Goal: Information Seeking & Learning: Compare options

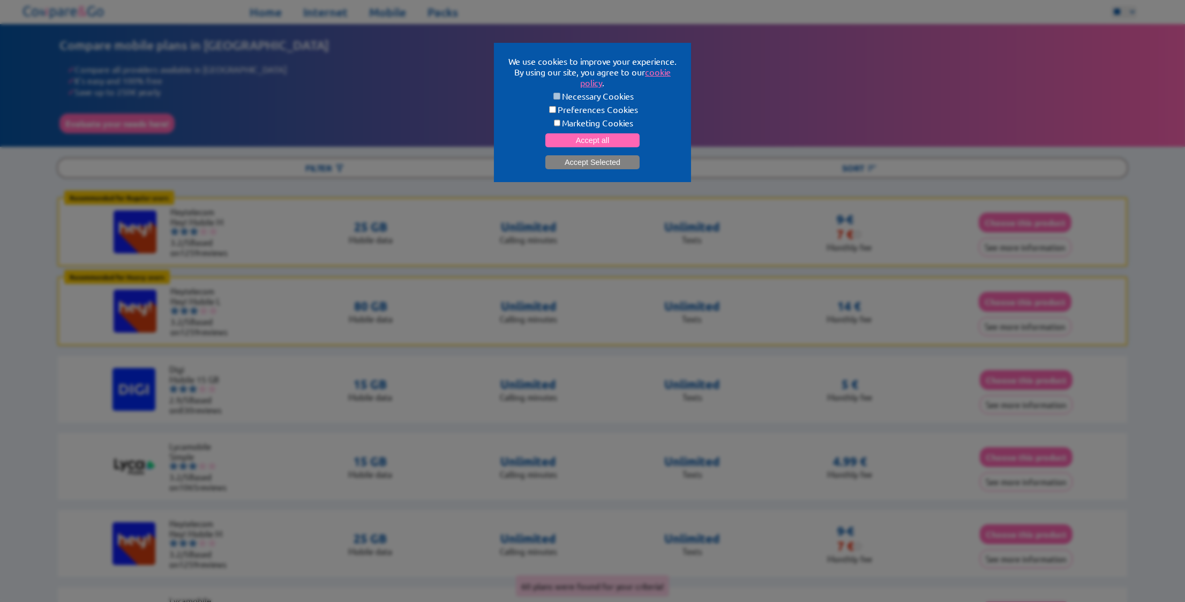
click at [592, 160] on button "Accept Selected" at bounding box center [592, 162] width 94 height 14
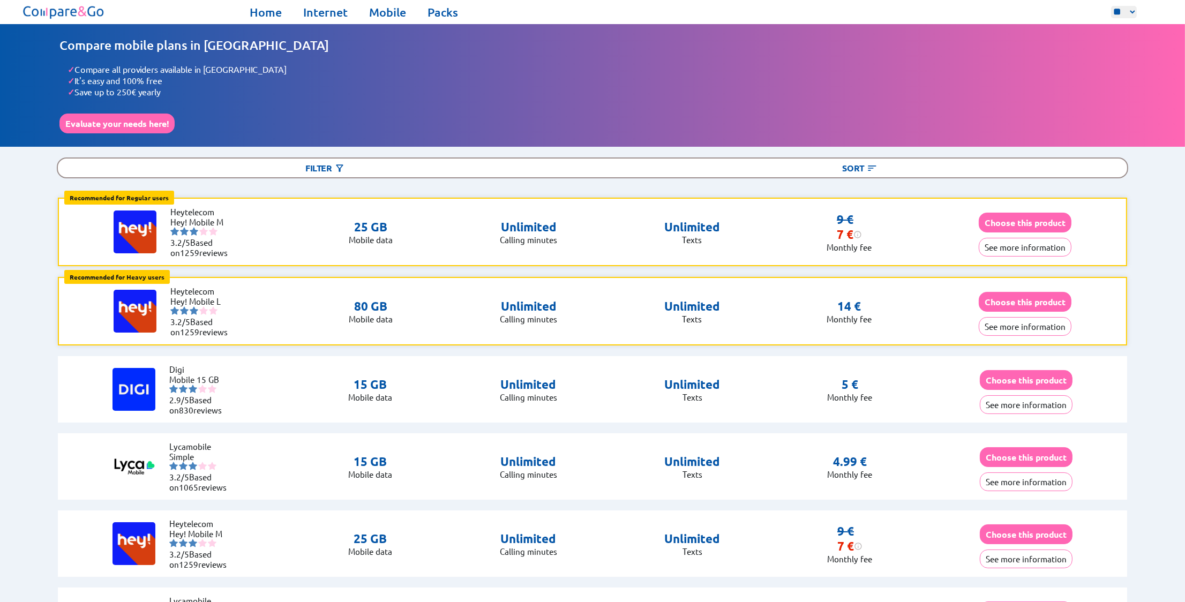
click at [534, 226] on p "Unlimited" at bounding box center [528, 227] width 57 height 15
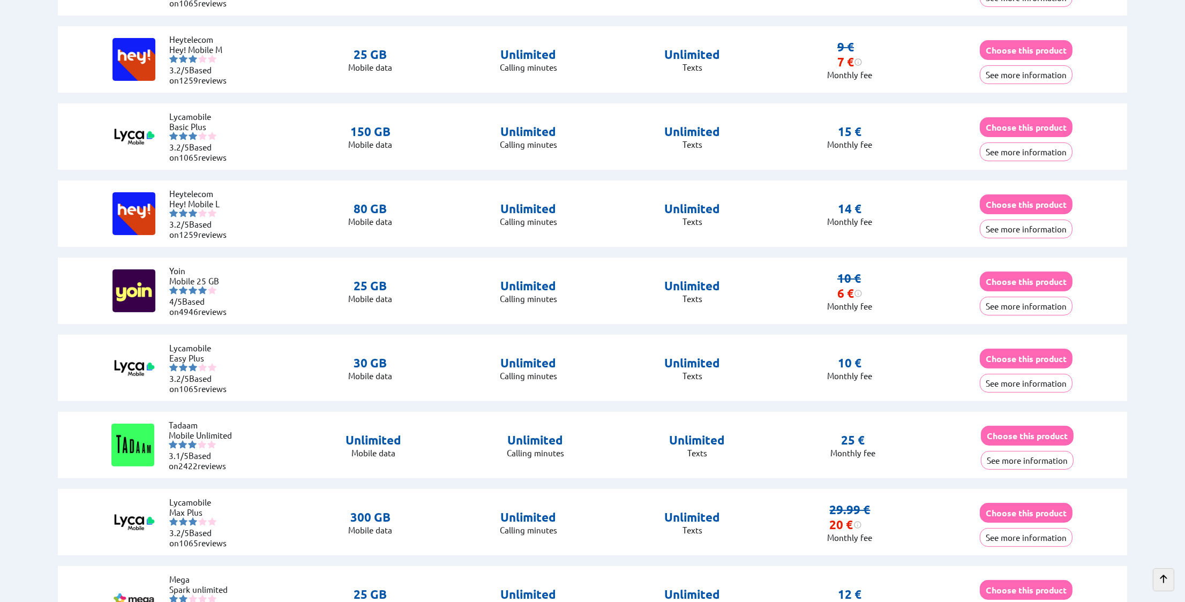
scroll to position [643, 0]
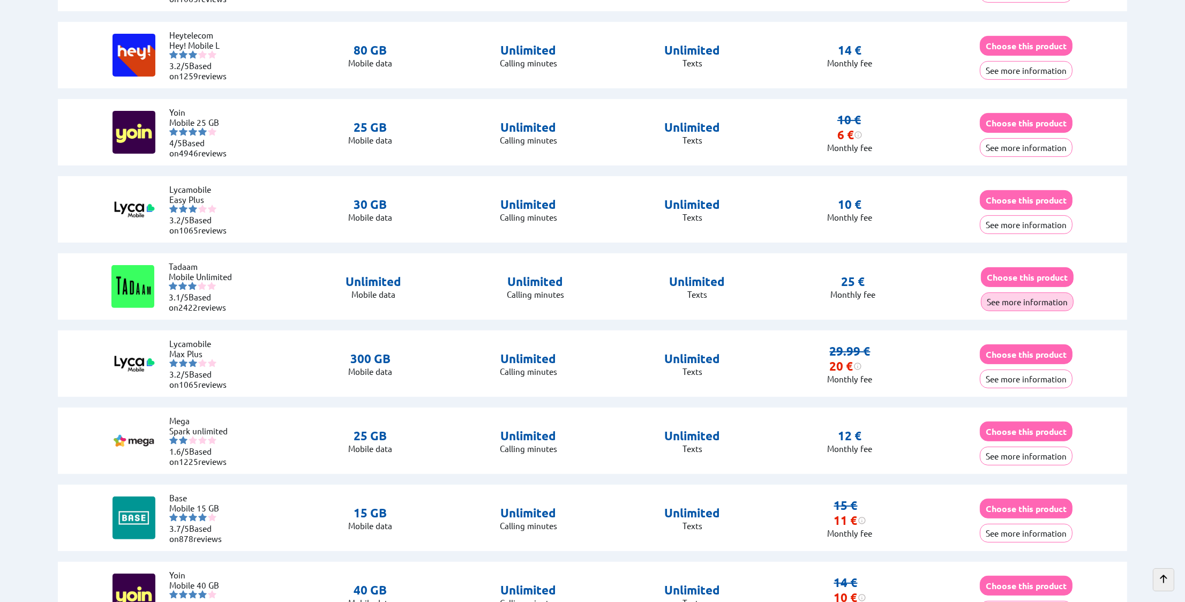
click at [1044, 295] on button "See more information" at bounding box center [1027, 302] width 93 height 19
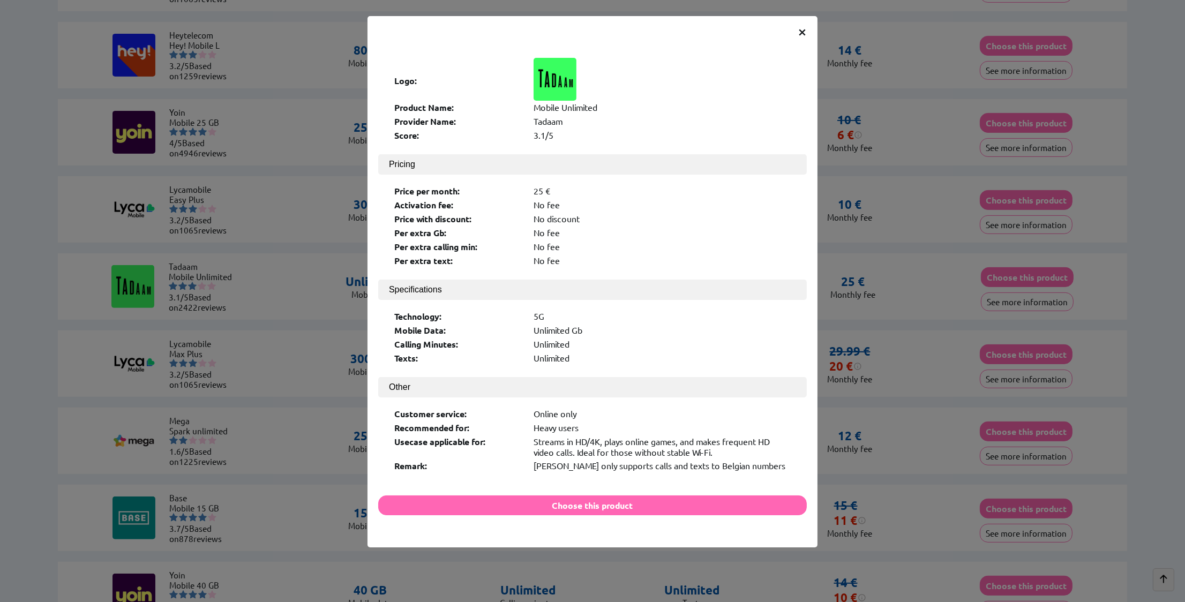
click at [544, 422] on div "Heavy users" at bounding box center [662, 427] width 257 height 11
click at [550, 436] on div "Streams in HD/4K, plays online games, and makes frequent HD video calls. Ideal …" at bounding box center [662, 446] width 257 height 21
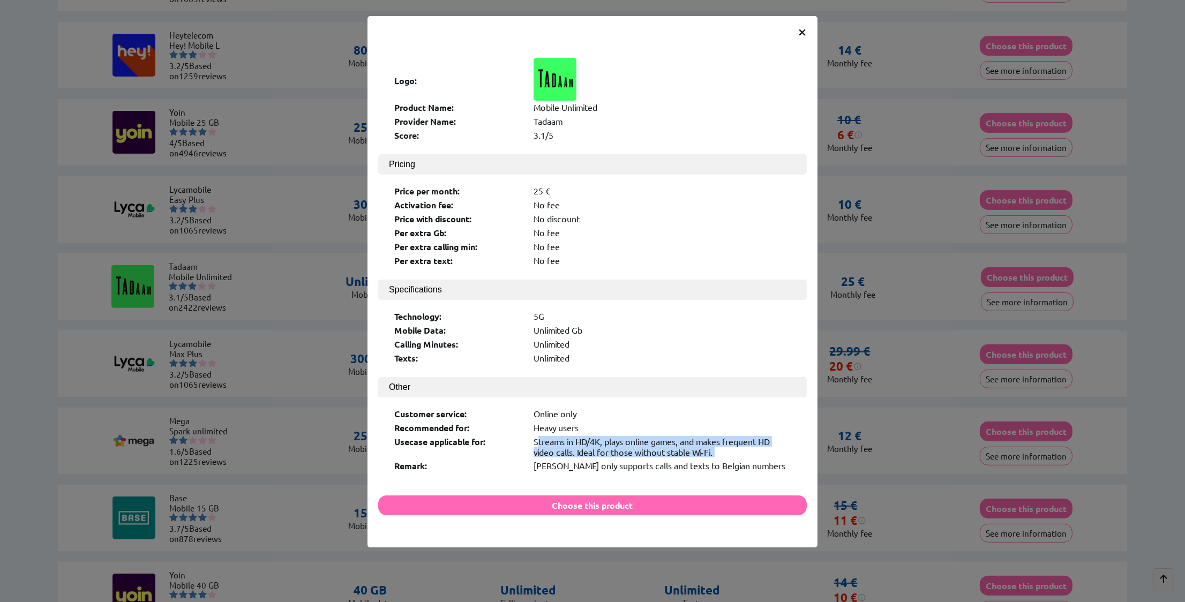
click at [550, 436] on div "Streams in HD/4K, plays online games, and makes frequent HD video calls. Ideal …" at bounding box center [662, 446] width 257 height 21
click at [551, 436] on div "Streams in HD/4K, plays online games, and makes frequent HD video calls. Ideal …" at bounding box center [662, 446] width 257 height 21
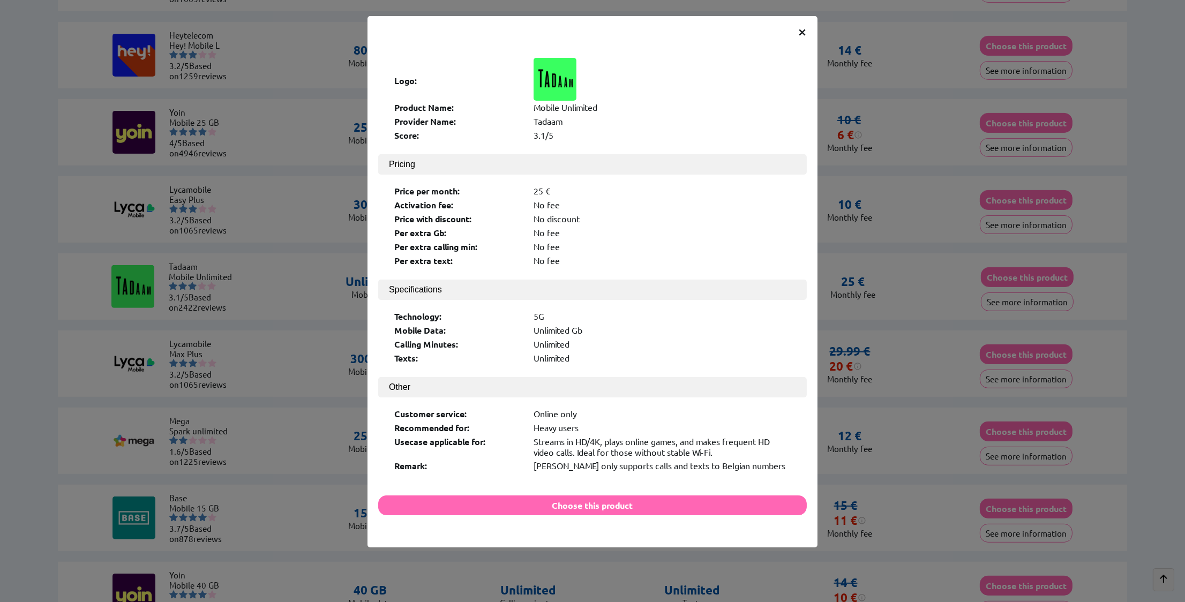
click at [551, 436] on div "Streams in HD/4K, plays online games, and makes frequent HD video calls. Ideal …" at bounding box center [662, 446] width 257 height 21
click at [552, 436] on div "Streams in HD/4K, plays online games, and makes frequent HD video calls. Ideal …" at bounding box center [662, 446] width 257 height 21
click at [805, 31] on span "×" at bounding box center [802, 30] width 9 height 19
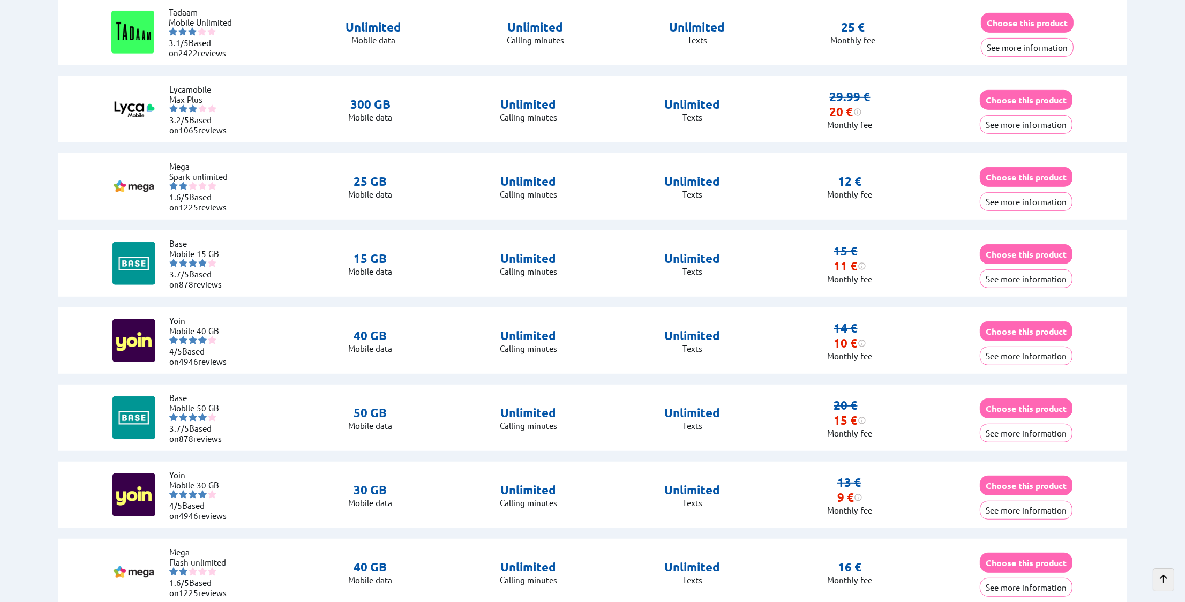
scroll to position [911, 0]
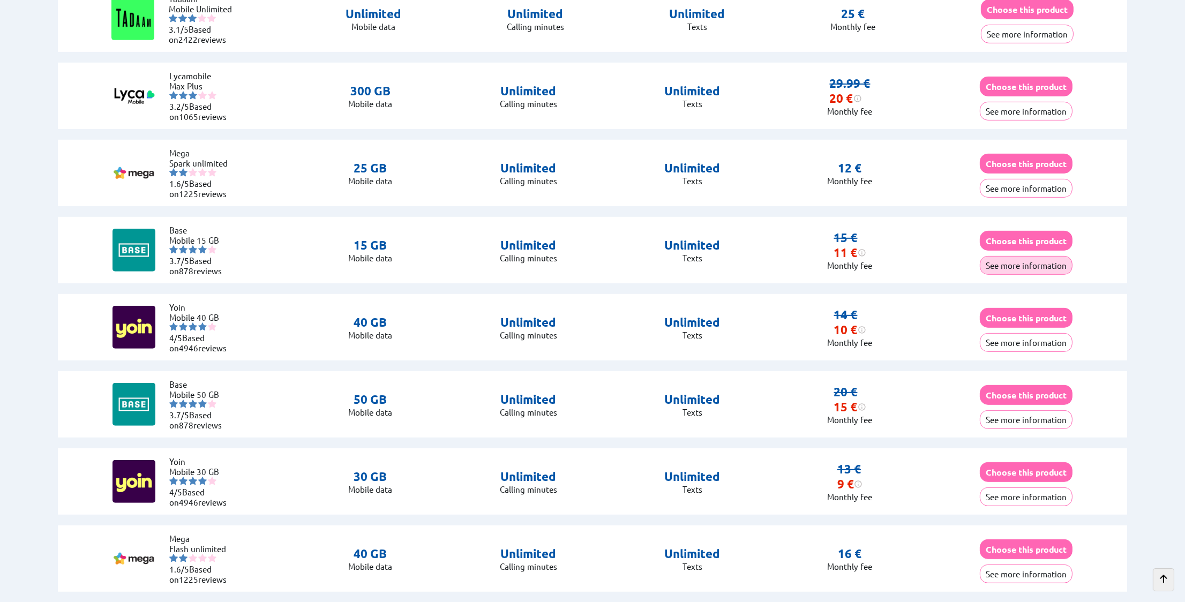
click at [1050, 259] on button "See more information" at bounding box center [1026, 265] width 93 height 19
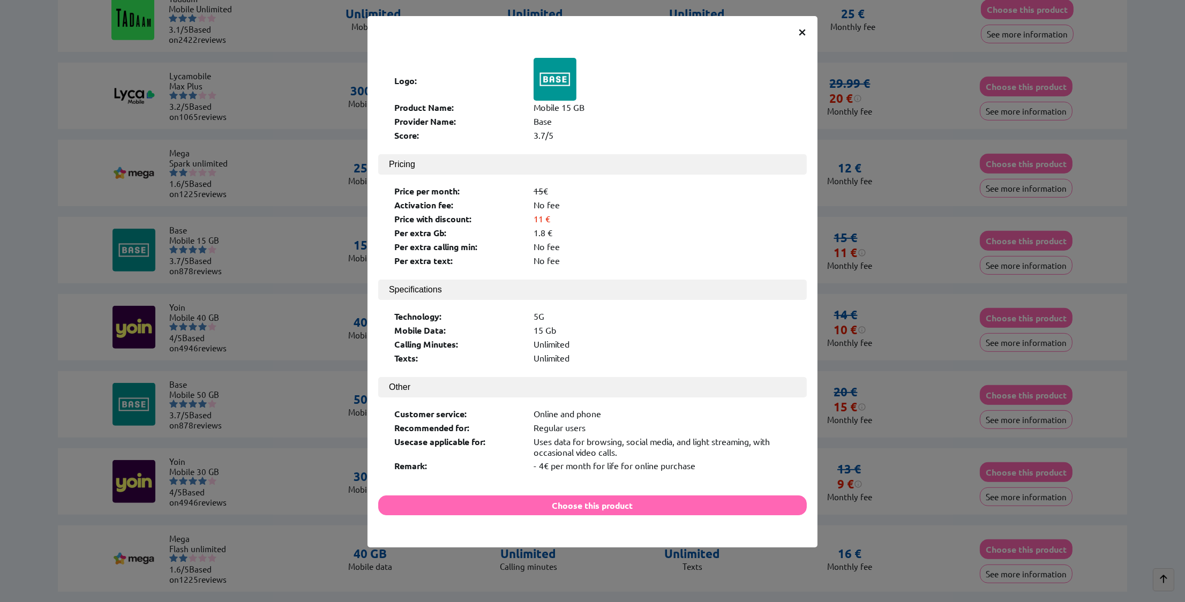
click at [670, 460] on div "- 4€ per month for life for online purchase" at bounding box center [662, 465] width 257 height 11
click at [589, 408] on div "Online and phone" at bounding box center [662, 413] width 257 height 11
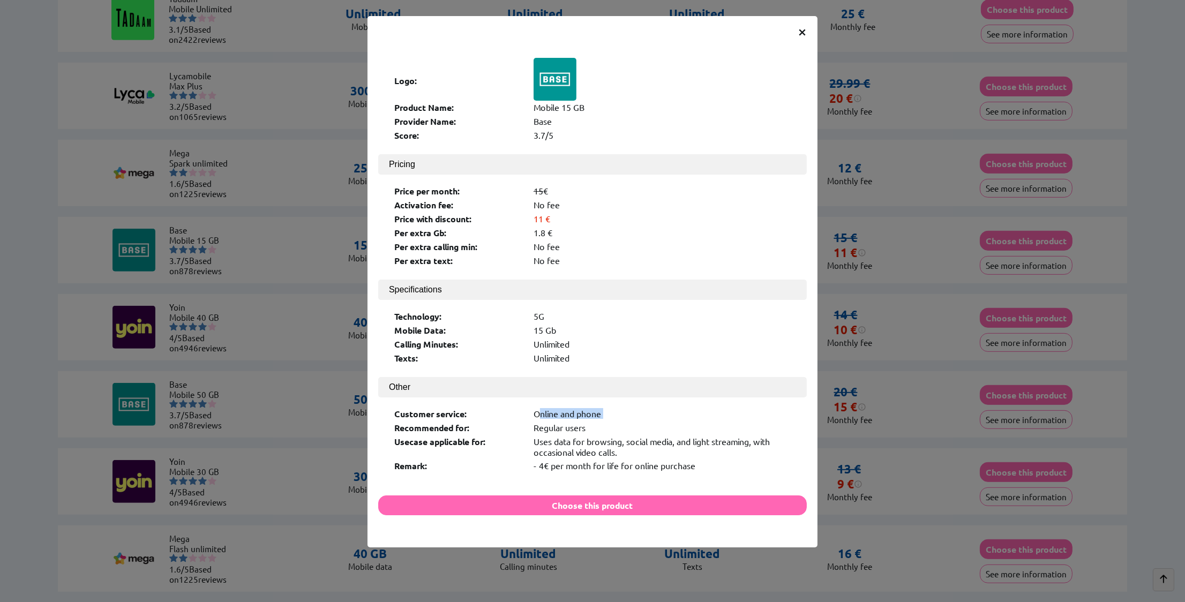
click at [589, 408] on div "Online and phone" at bounding box center [662, 413] width 257 height 11
click at [540, 241] on div "No fee" at bounding box center [662, 246] width 257 height 11
click at [542, 255] on div "No fee" at bounding box center [662, 260] width 257 height 11
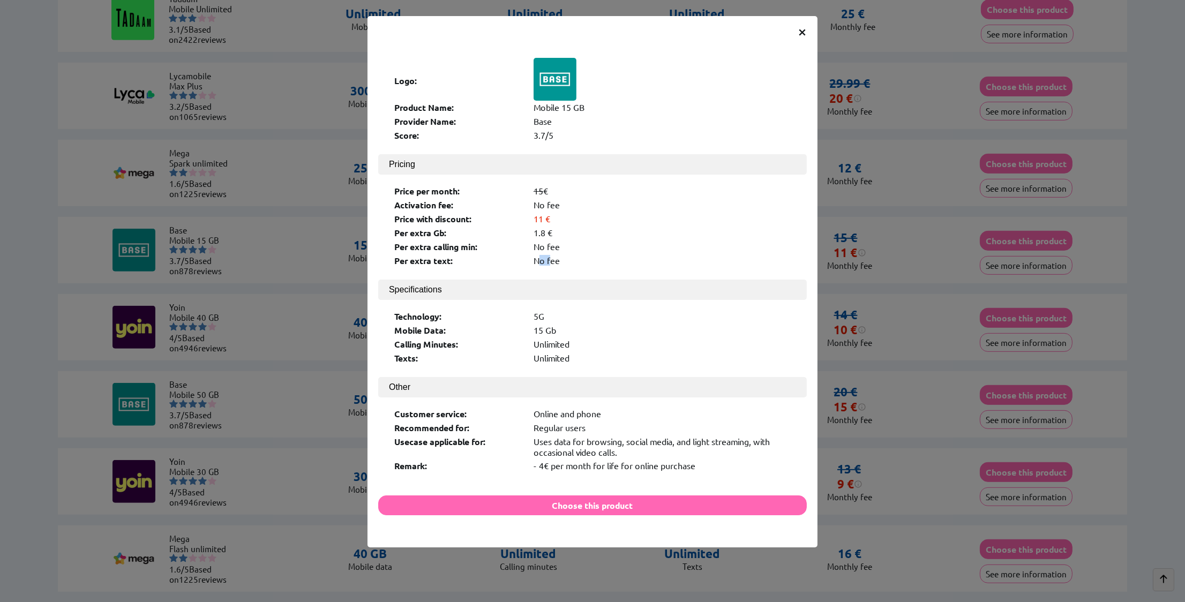
click at [542, 255] on div "No fee" at bounding box center [662, 260] width 257 height 11
click at [805, 32] on span "×" at bounding box center [802, 30] width 9 height 19
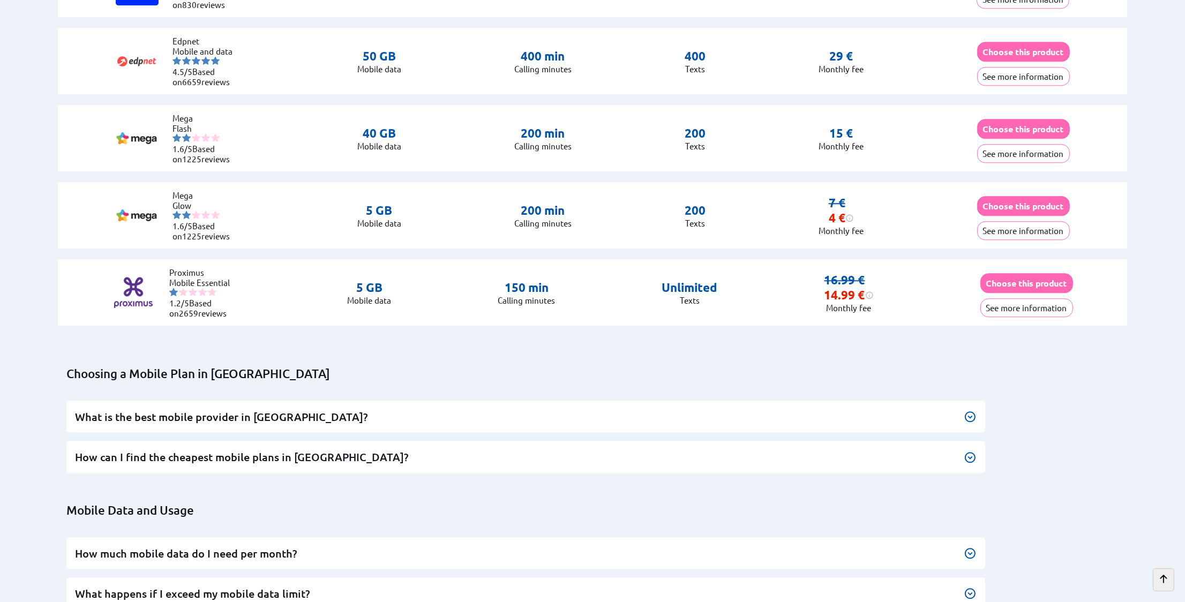
scroll to position [4608, 0]
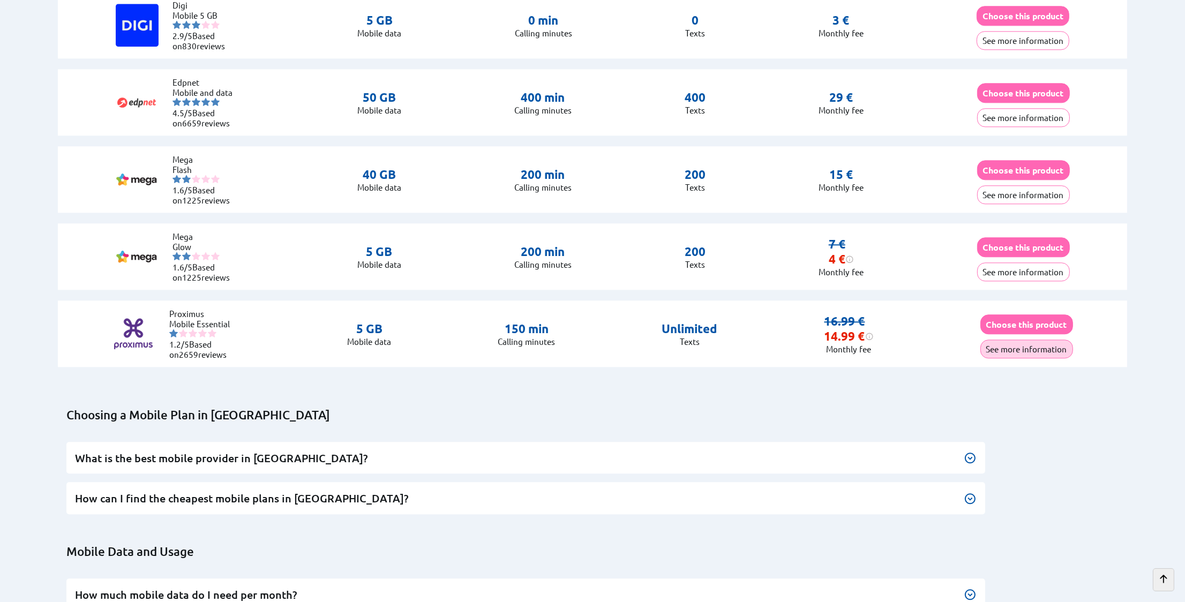
click at [1019, 342] on button "See more information" at bounding box center [1027, 349] width 93 height 19
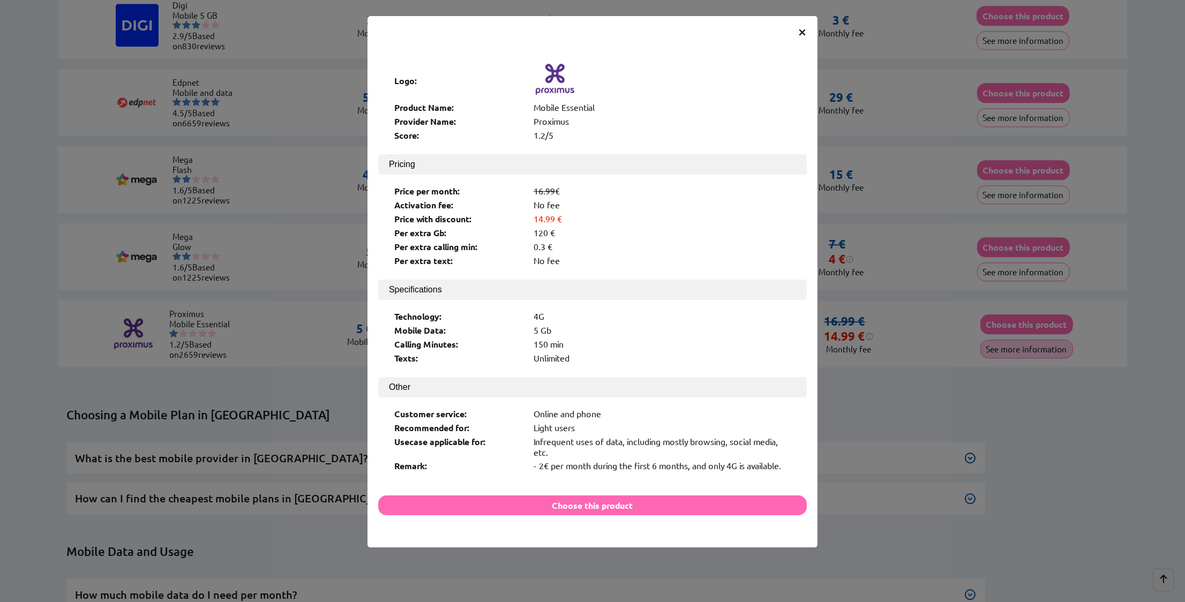
scroll to position [4588, 0]
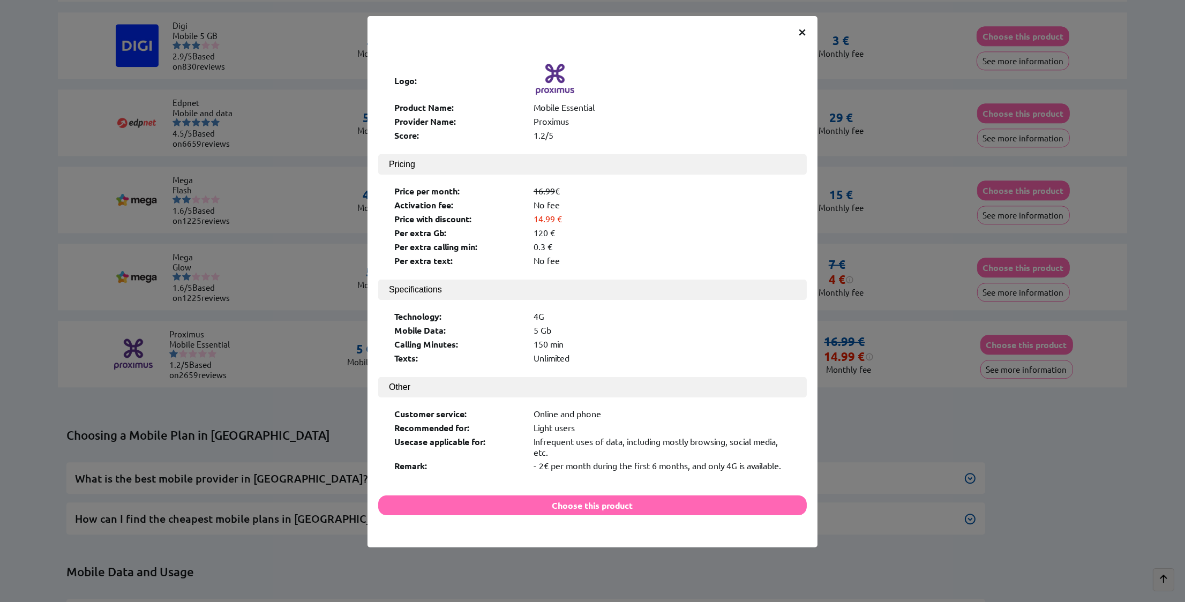
click at [800, 29] on span "×" at bounding box center [802, 30] width 9 height 19
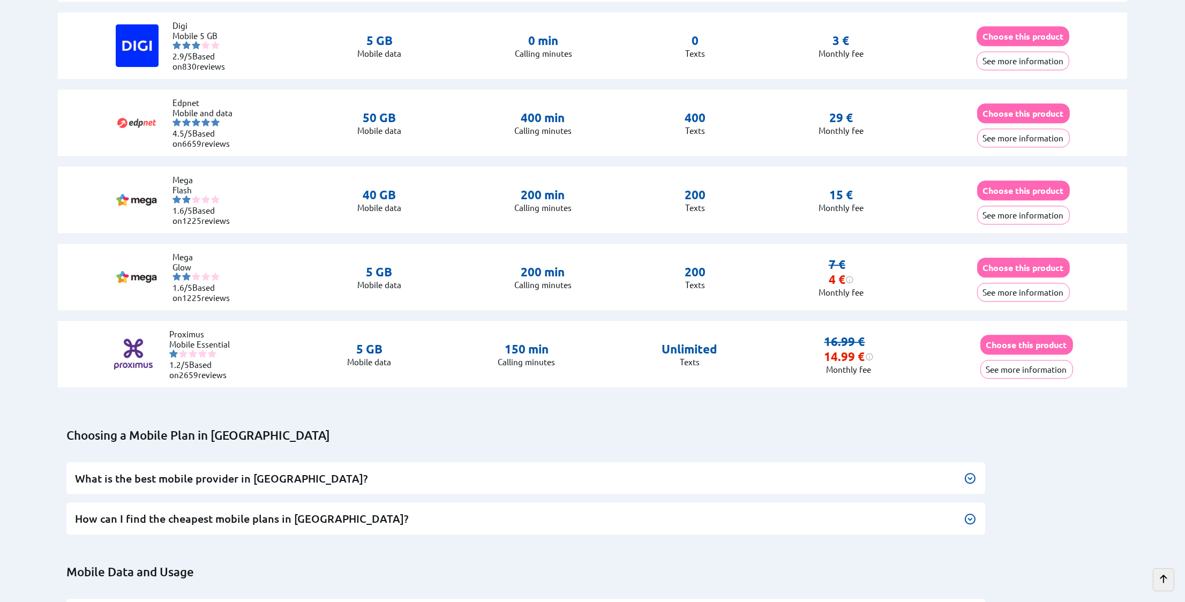
scroll to position [4608, 0]
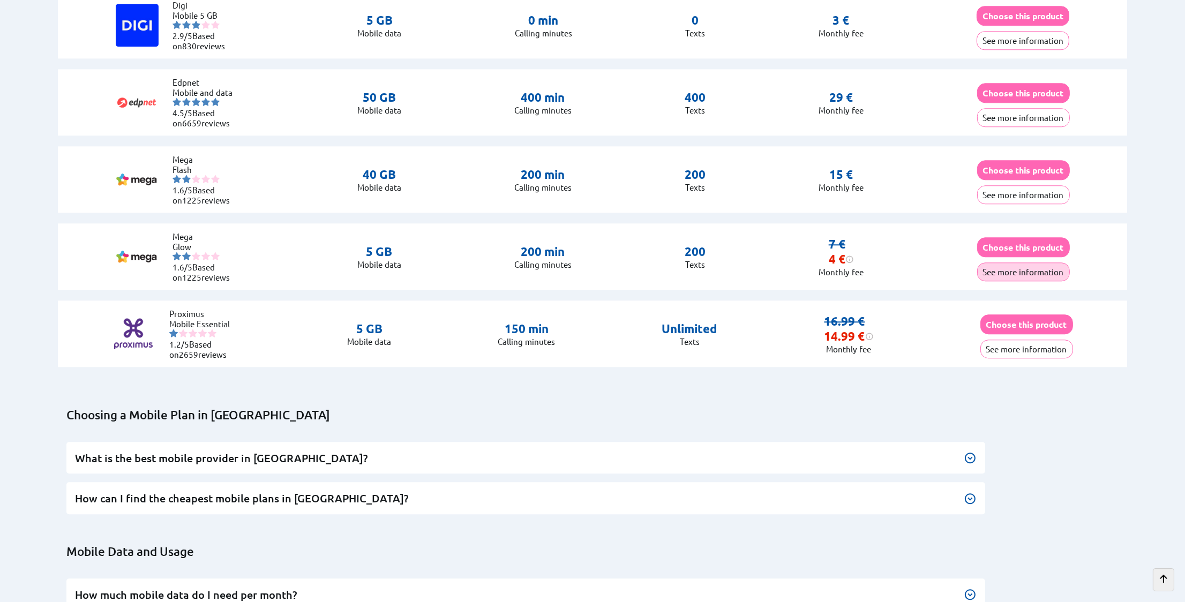
click at [1014, 264] on button "See more information" at bounding box center [1023, 272] width 93 height 19
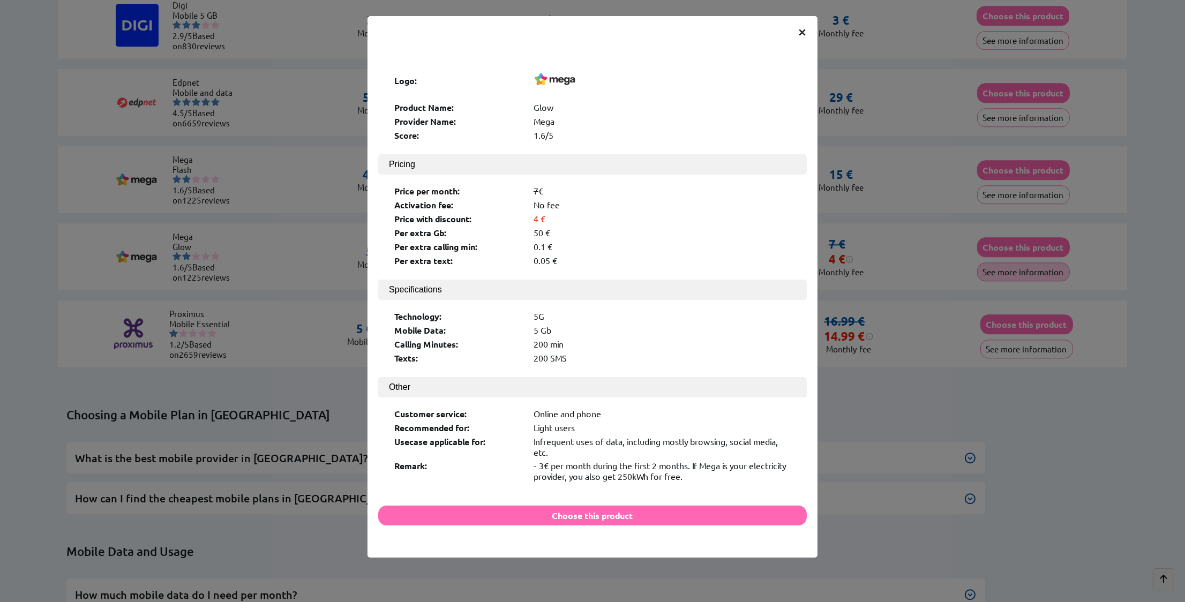
scroll to position [4588, 0]
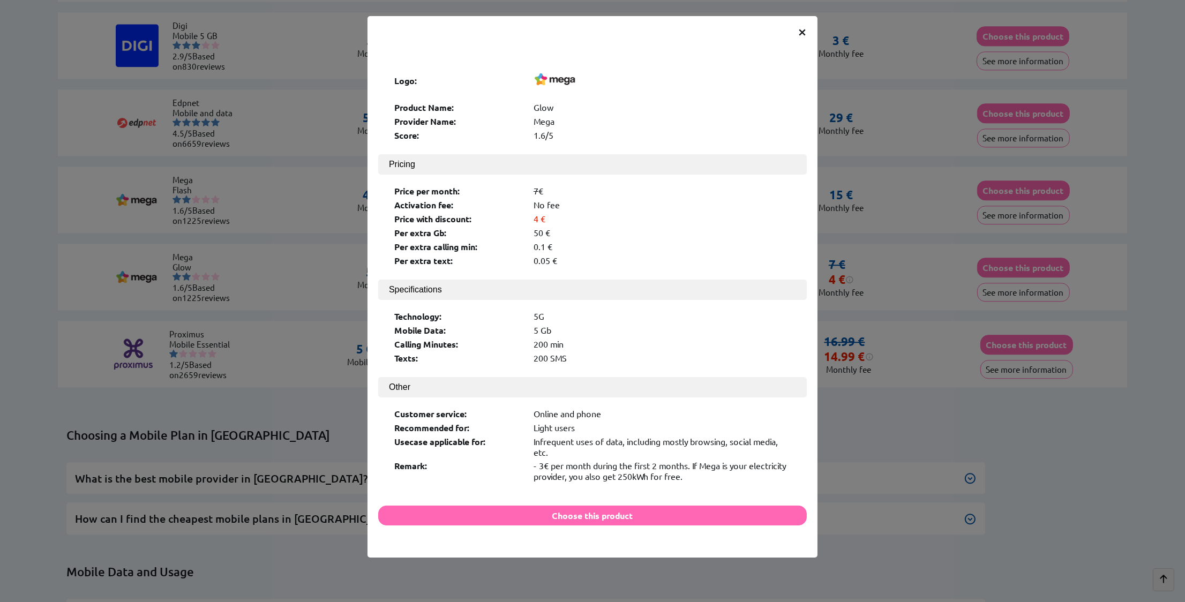
click at [801, 29] on span "×" at bounding box center [802, 30] width 9 height 19
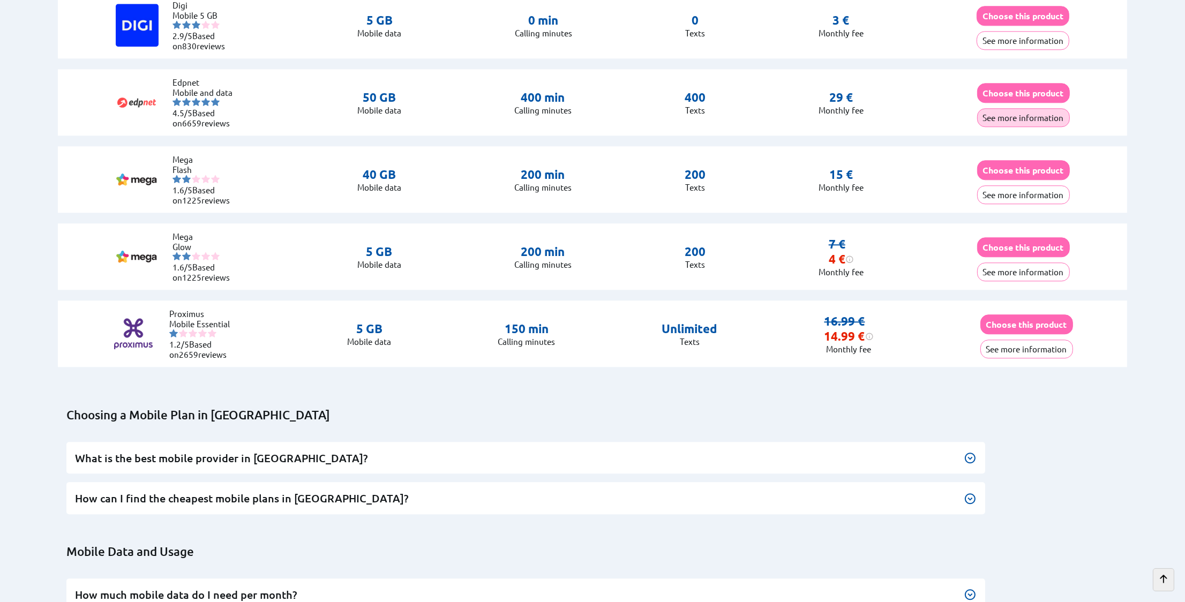
click at [1043, 112] on button "See more information" at bounding box center [1023, 117] width 93 height 19
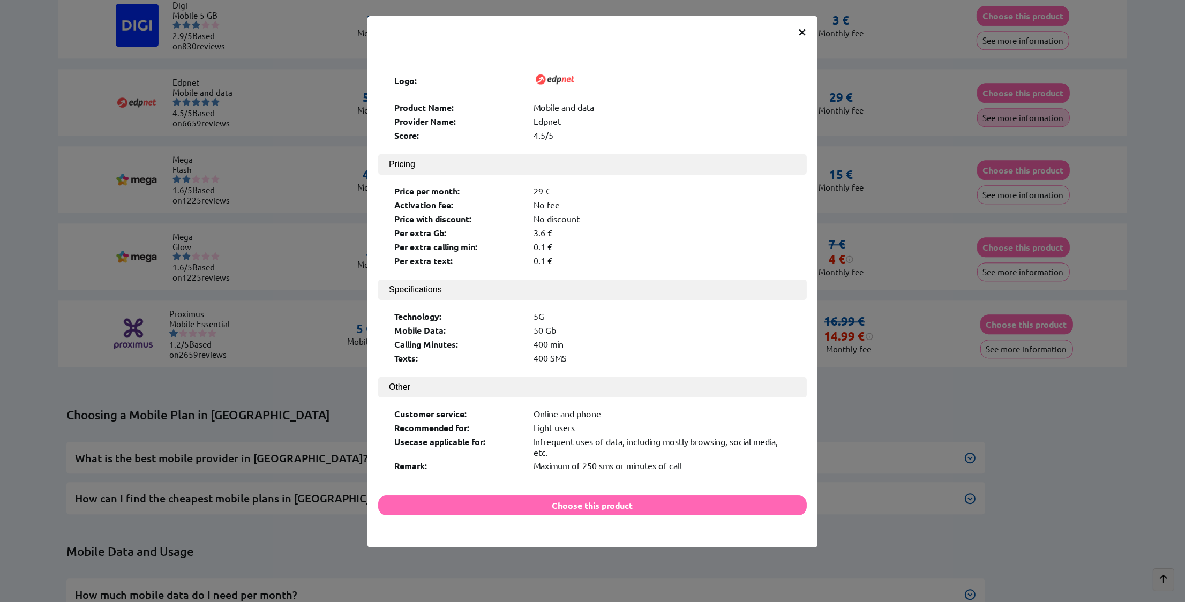
scroll to position [4588, 0]
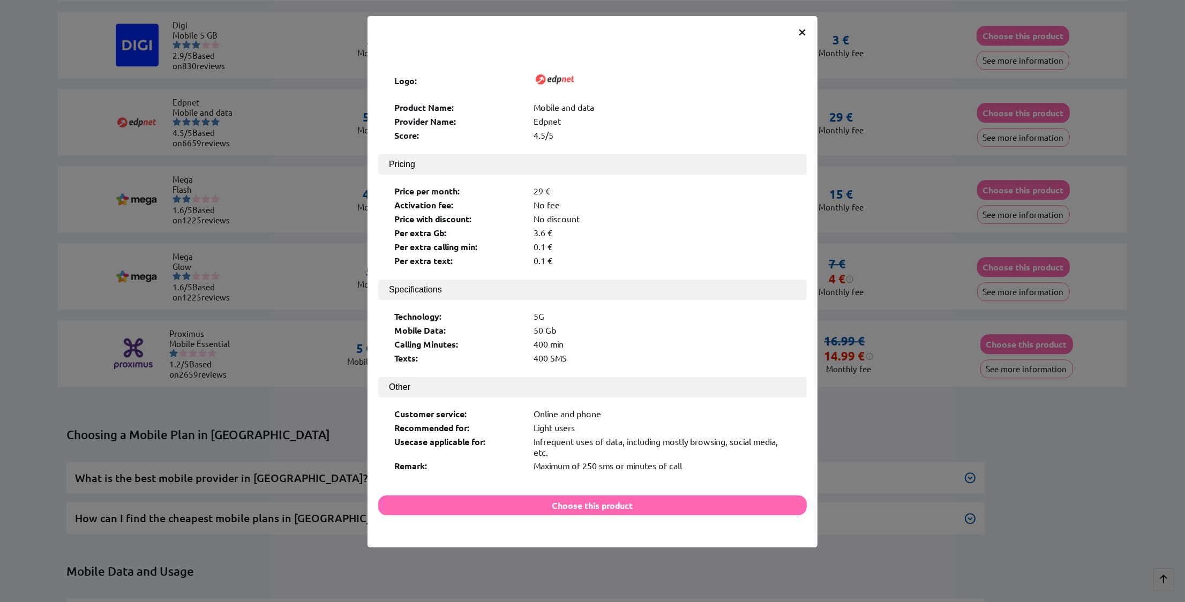
click at [803, 32] on span "×" at bounding box center [802, 30] width 9 height 19
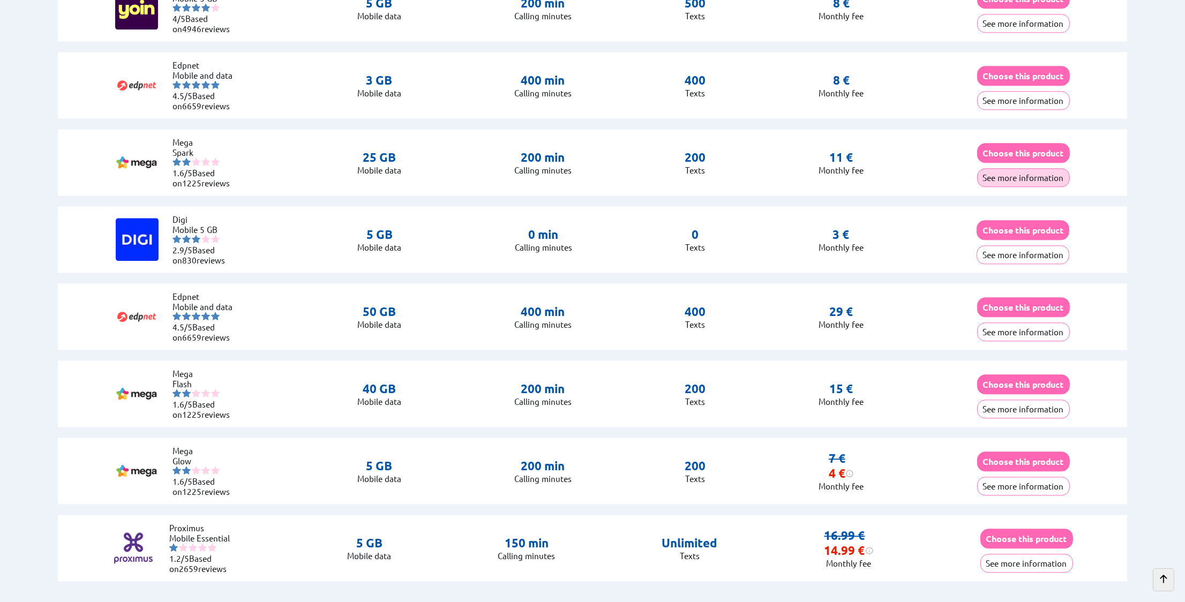
click at [1012, 170] on button "See more information" at bounding box center [1023, 177] width 93 height 19
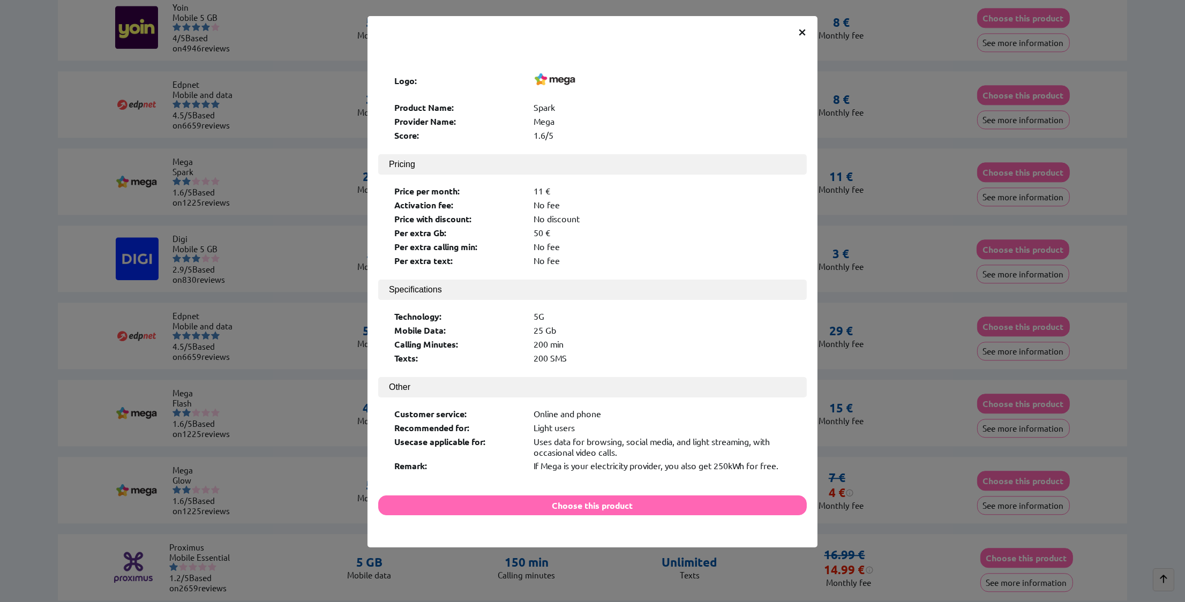
click at [801, 34] on span "×" at bounding box center [802, 30] width 9 height 19
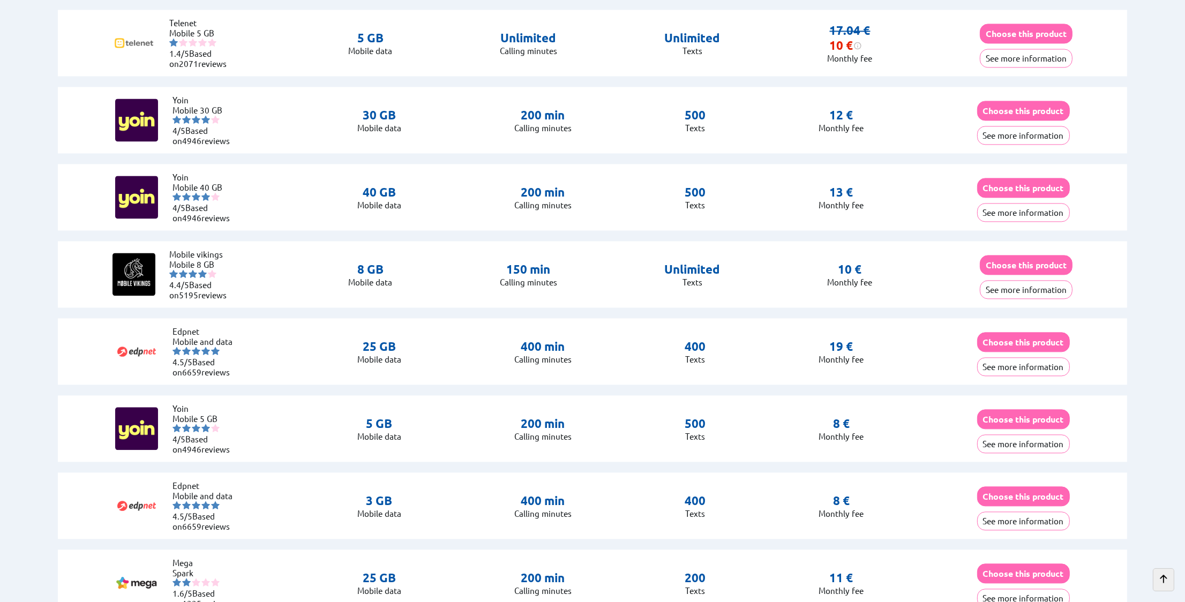
scroll to position [3965, 0]
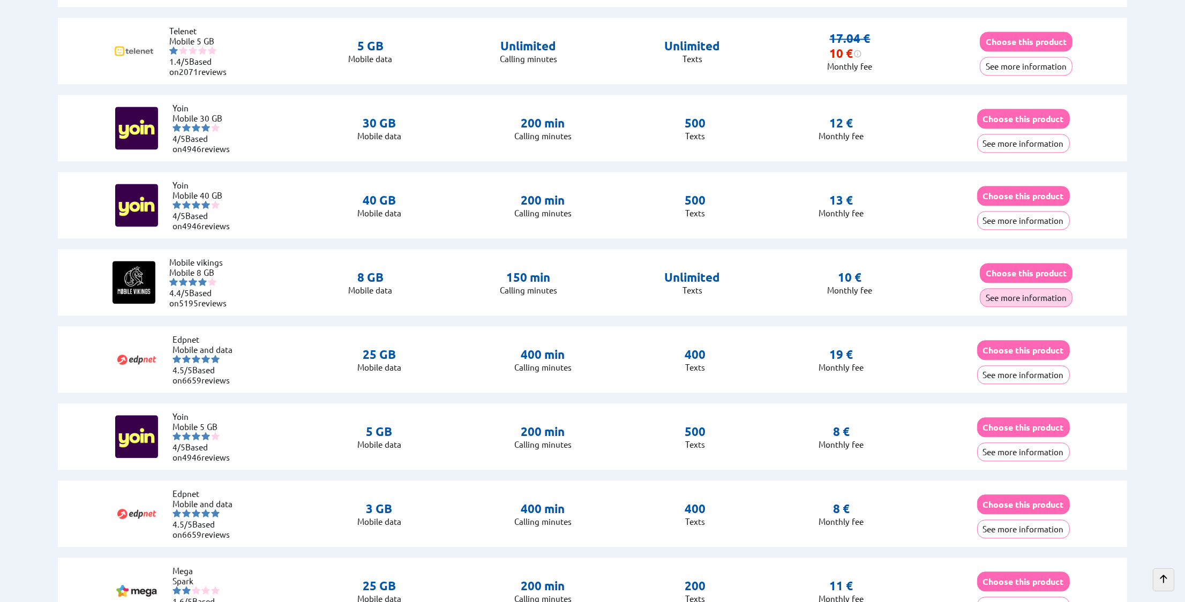
click at [1025, 293] on button "See more information" at bounding box center [1026, 297] width 93 height 19
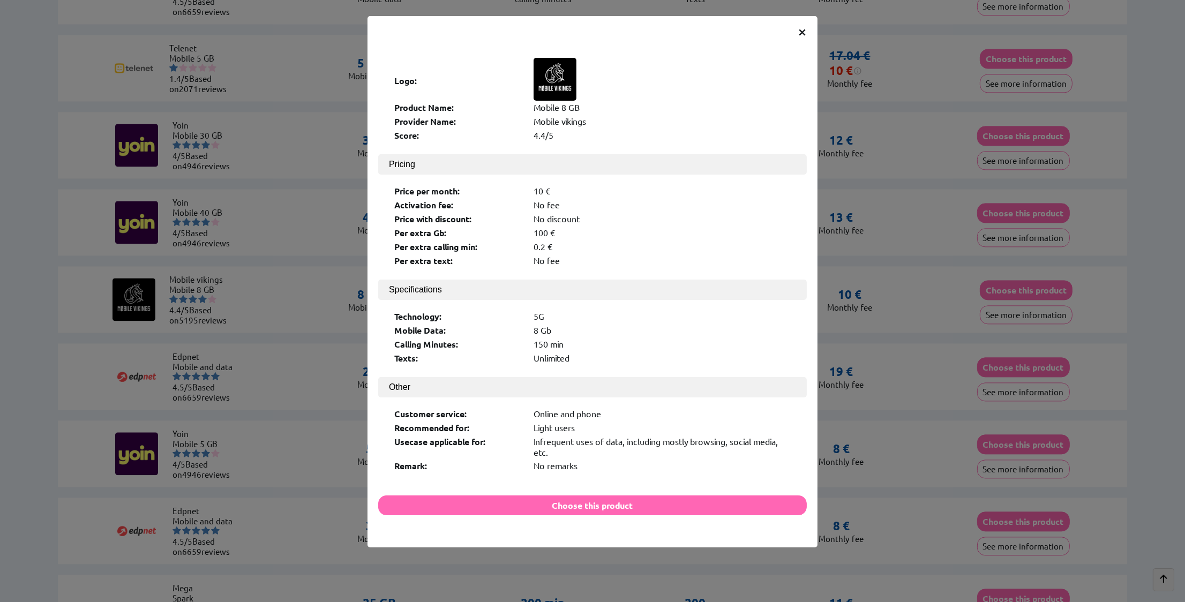
click at [806, 28] on span "×" at bounding box center [802, 30] width 9 height 19
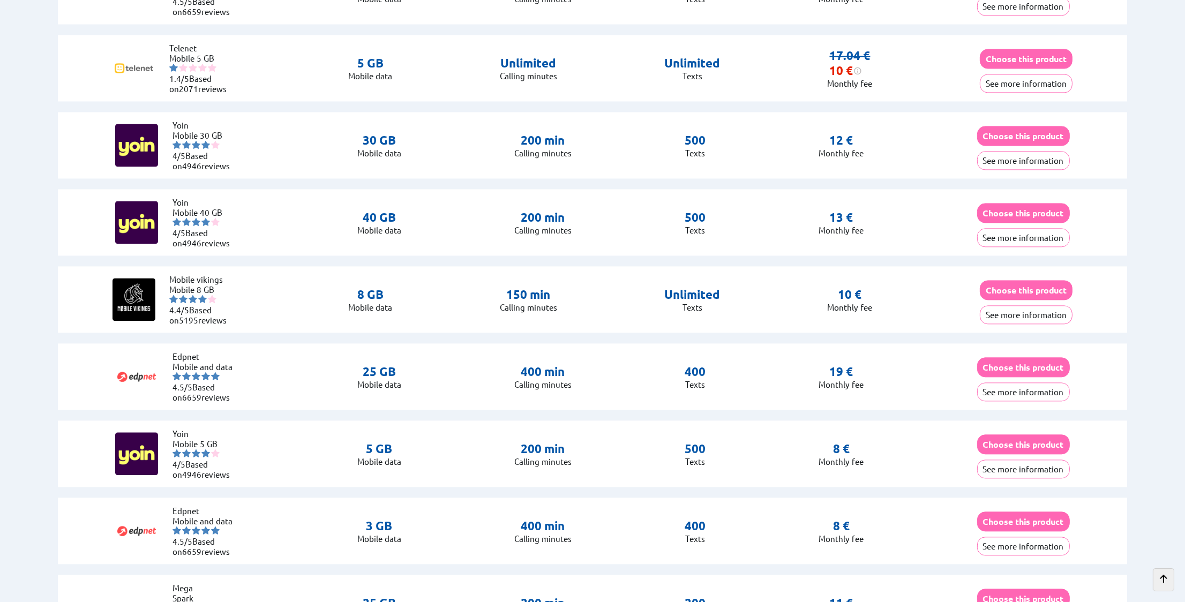
scroll to position [3965, 0]
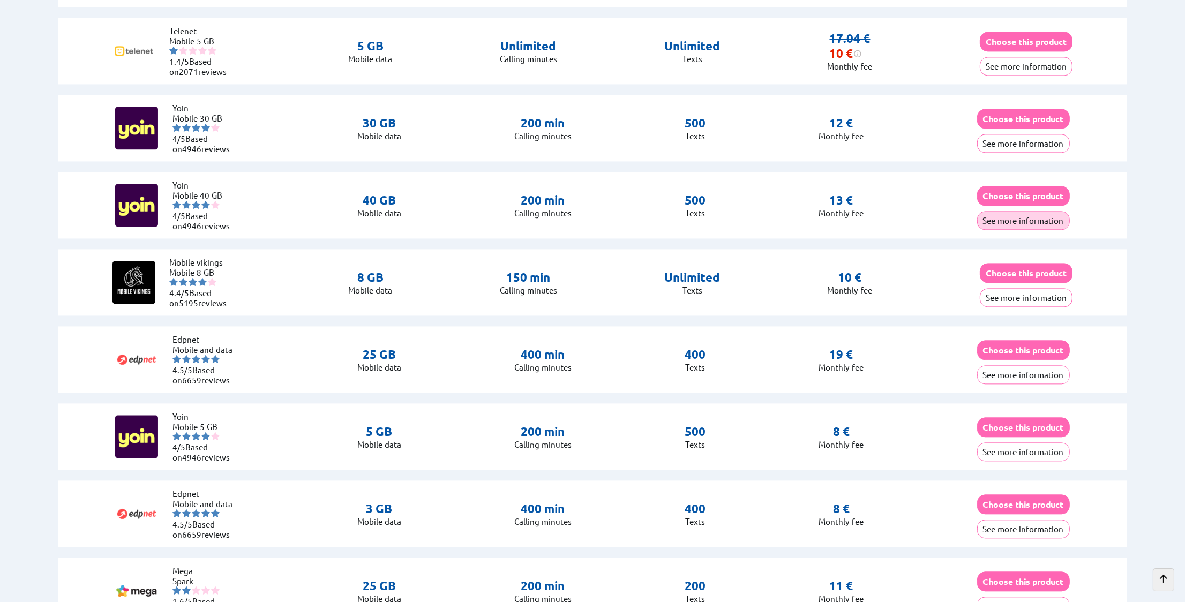
click at [1014, 213] on button "See more information" at bounding box center [1023, 220] width 93 height 19
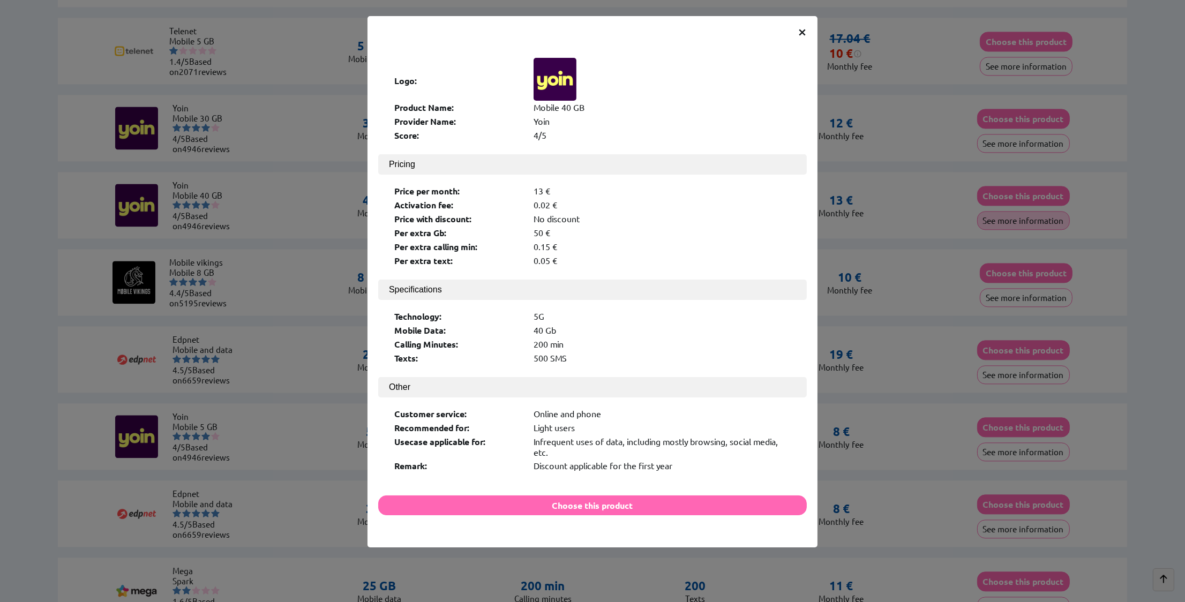
scroll to position [3948, 0]
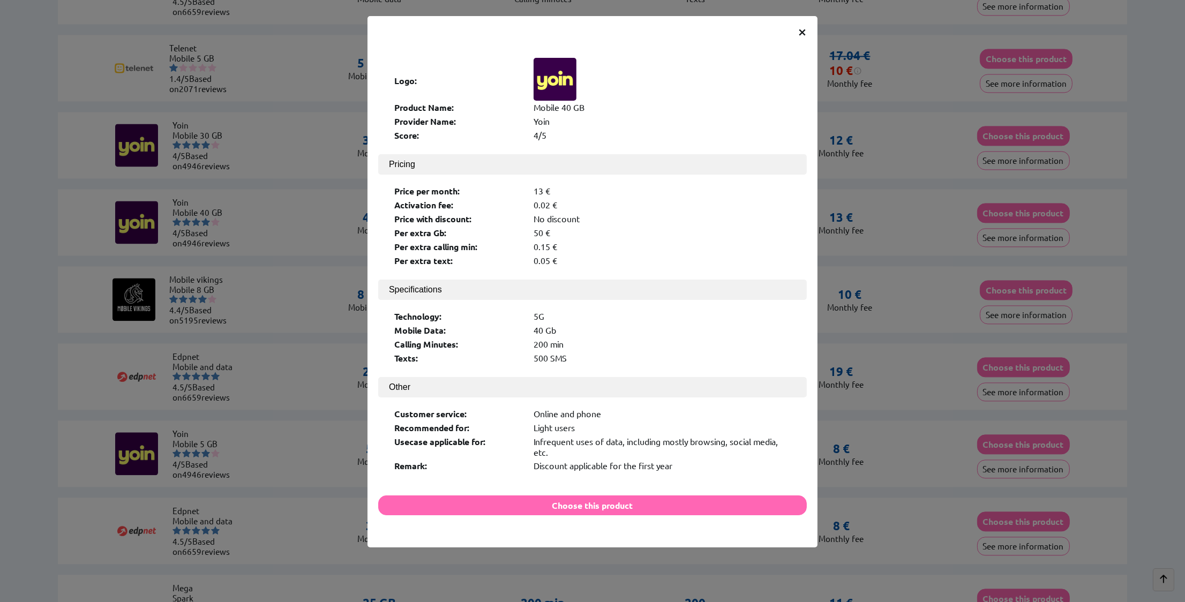
click at [800, 31] on span "×" at bounding box center [802, 30] width 9 height 19
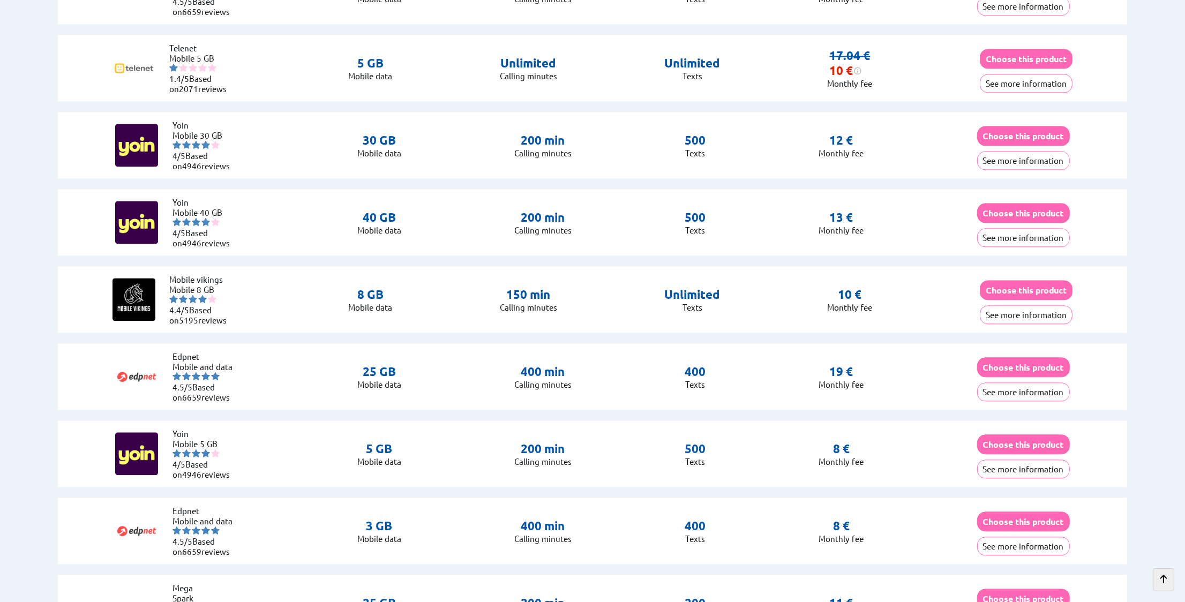
scroll to position [3965, 0]
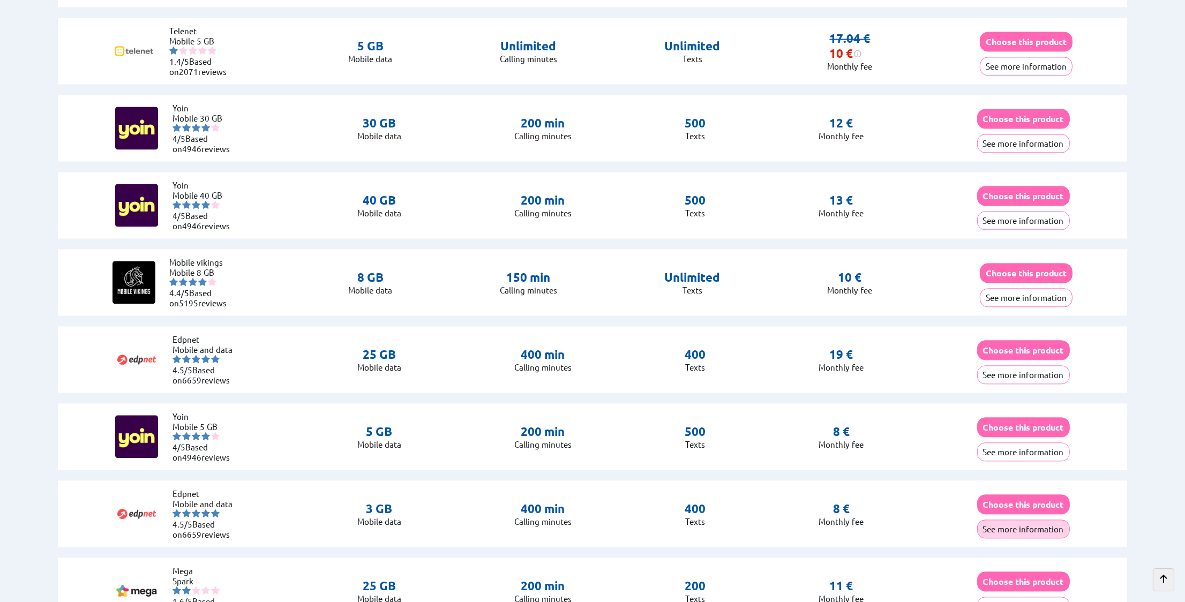
click at [1023, 525] on button "See more information" at bounding box center [1023, 529] width 93 height 19
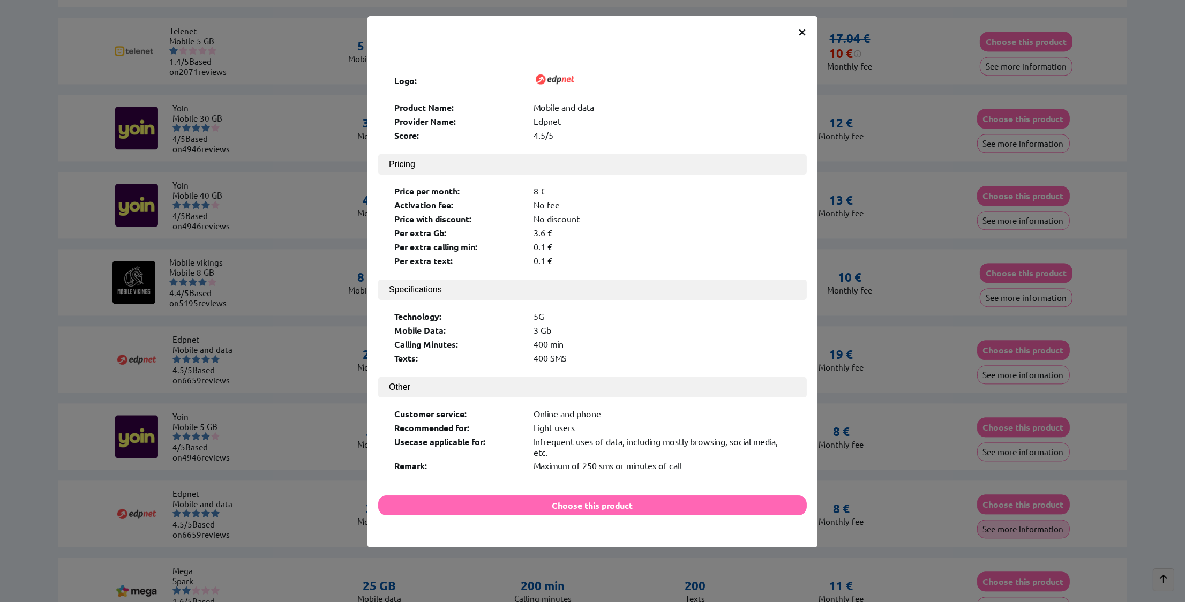
scroll to position [3948, 0]
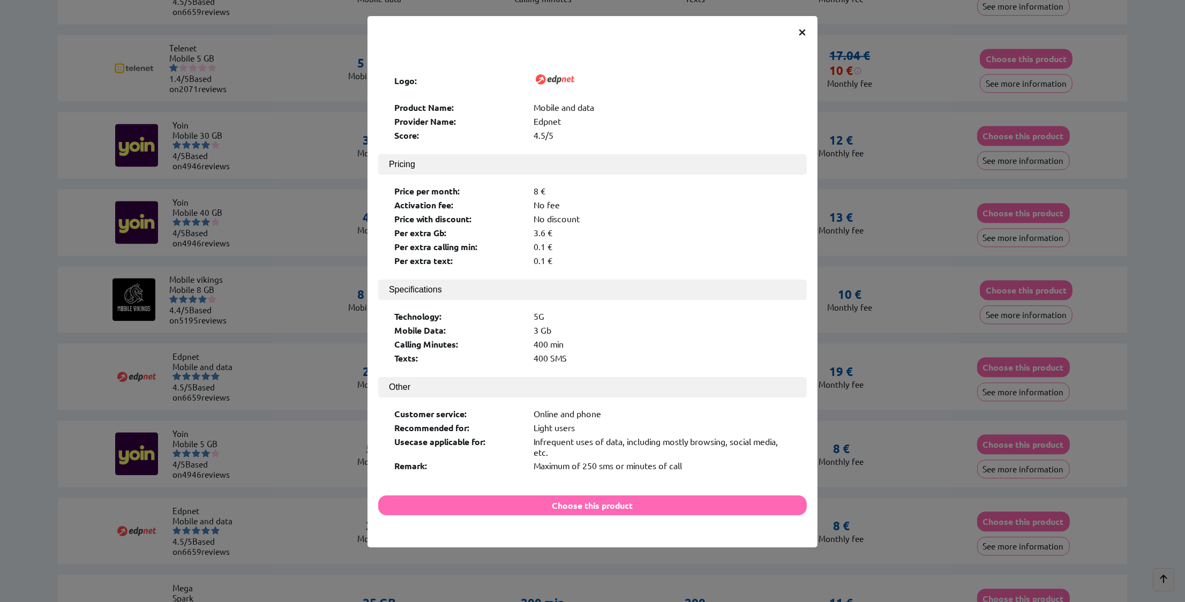
click at [802, 29] on span "×" at bounding box center [802, 30] width 9 height 19
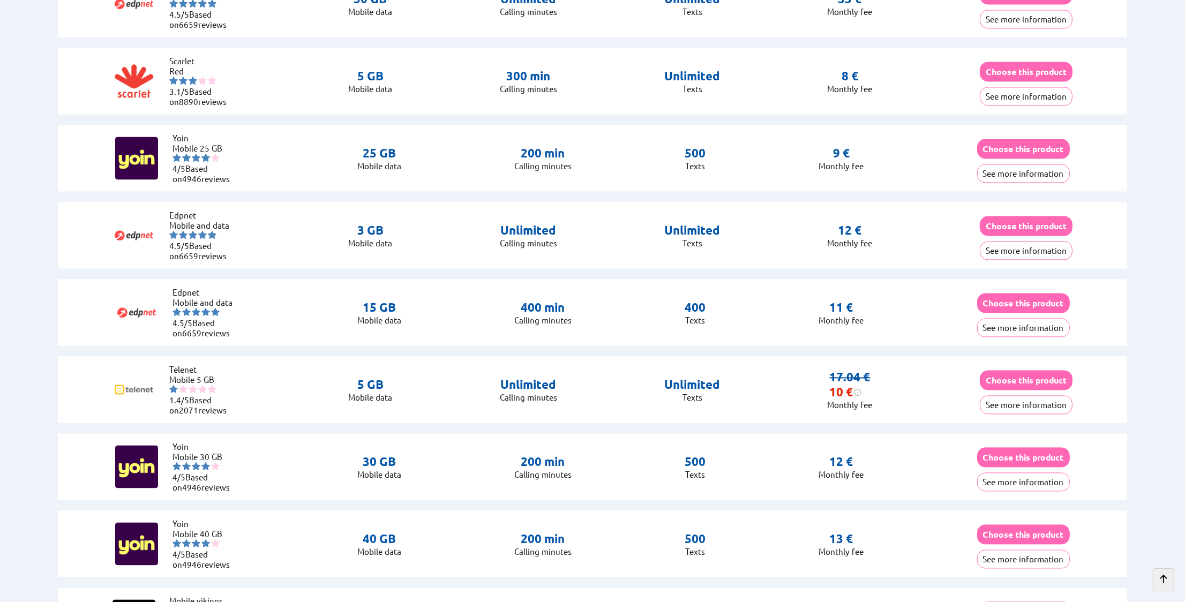
scroll to position [3536, 0]
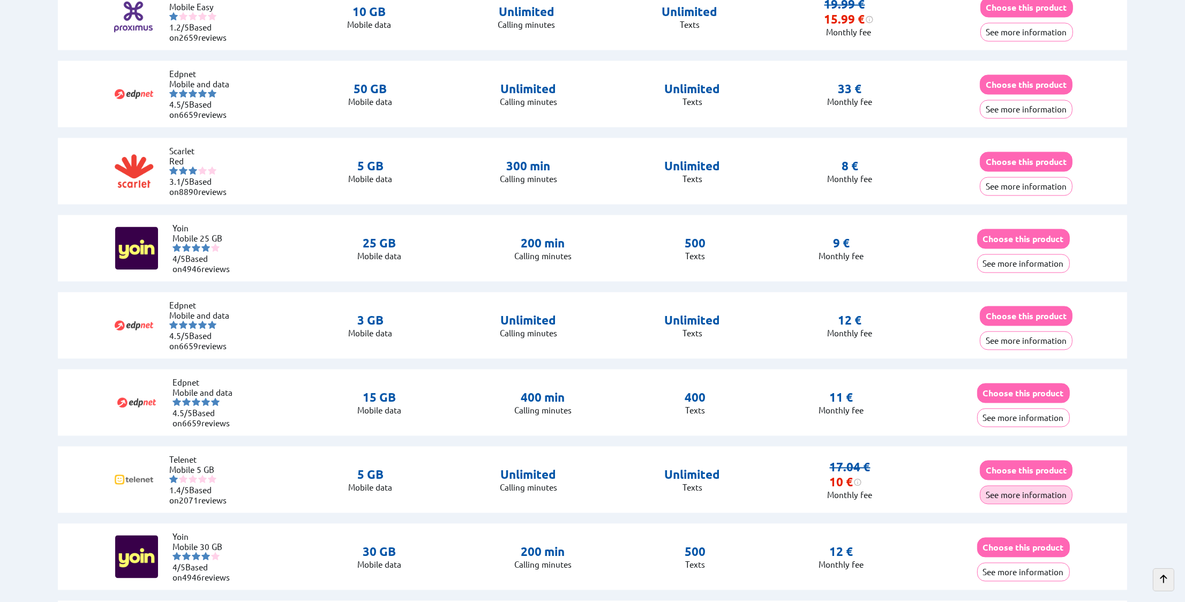
click at [1034, 488] on button "See more information" at bounding box center [1026, 494] width 93 height 19
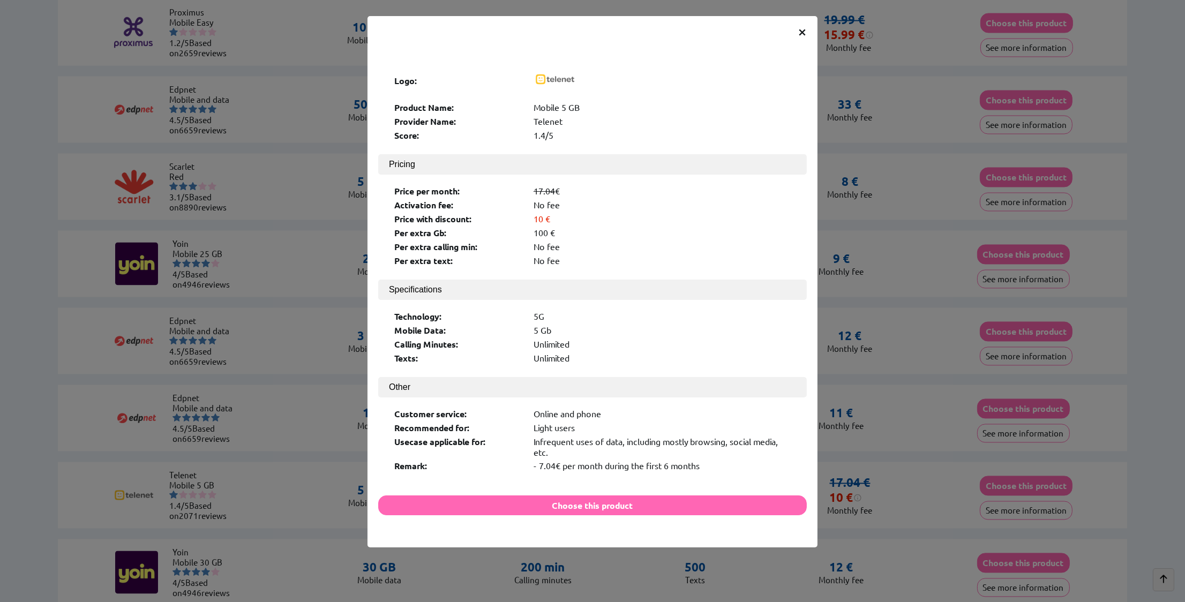
click at [798, 31] on span "×" at bounding box center [802, 30] width 9 height 19
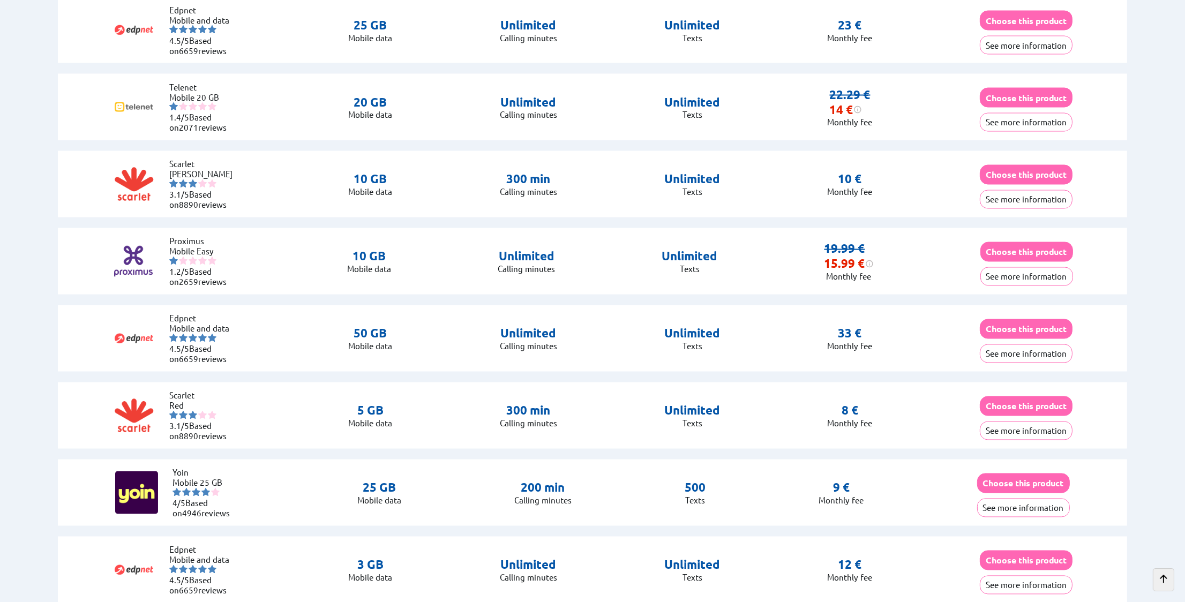
scroll to position [3268, 0]
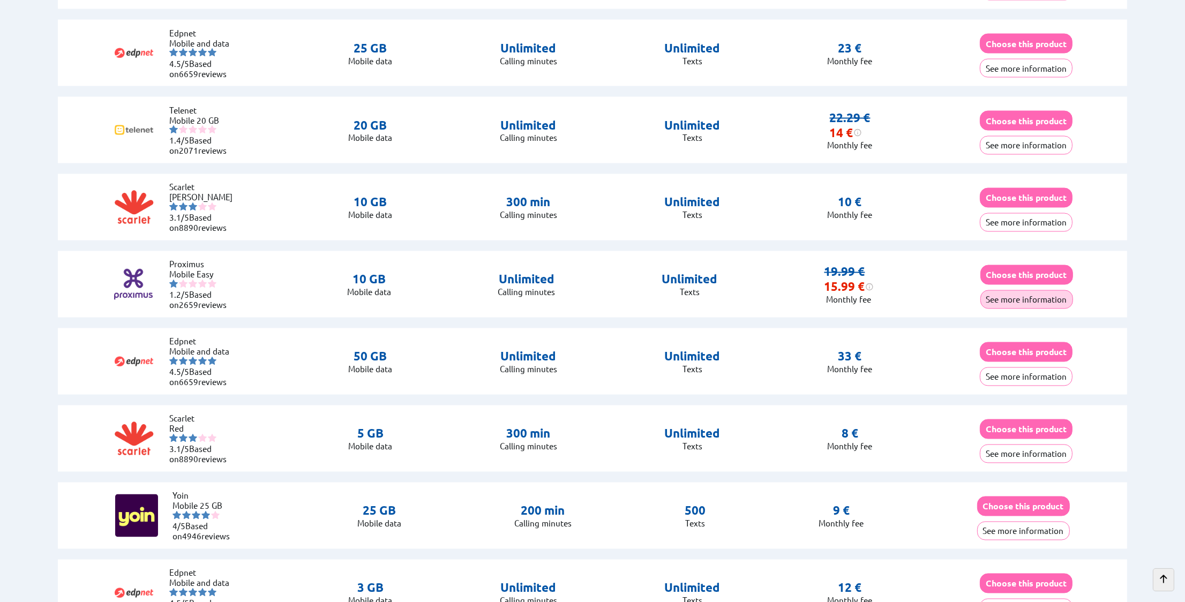
click at [1009, 294] on button "See more information" at bounding box center [1027, 299] width 93 height 19
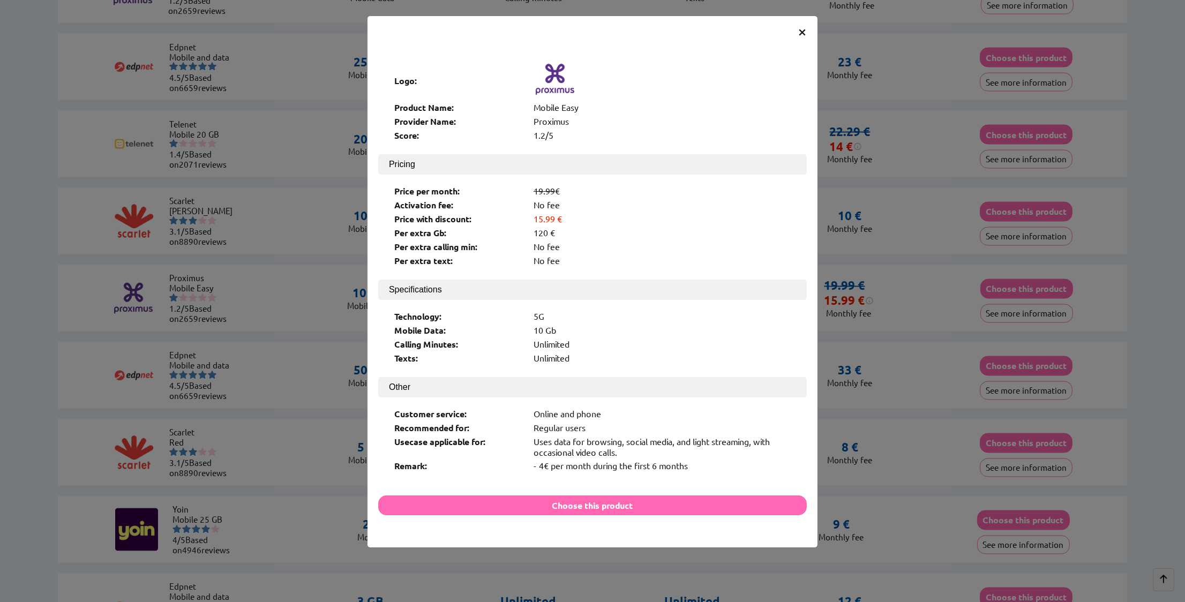
click at [802, 31] on span "×" at bounding box center [802, 30] width 9 height 19
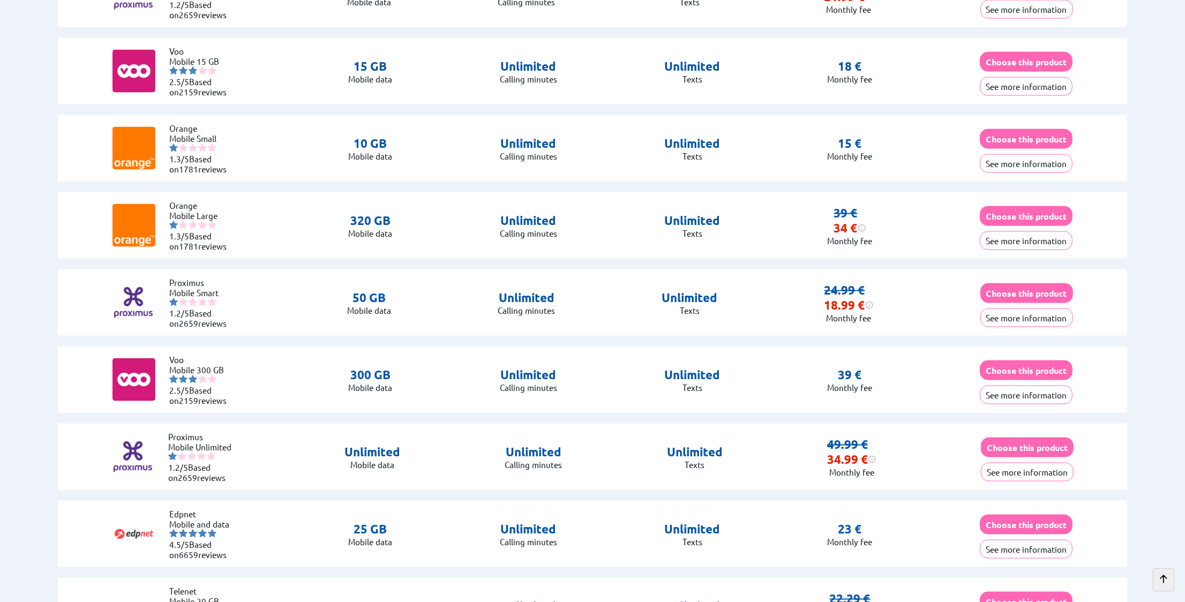
scroll to position [2787, 0]
click at [1016, 391] on button "See more information" at bounding box center [1026, 395] width 93 height 19
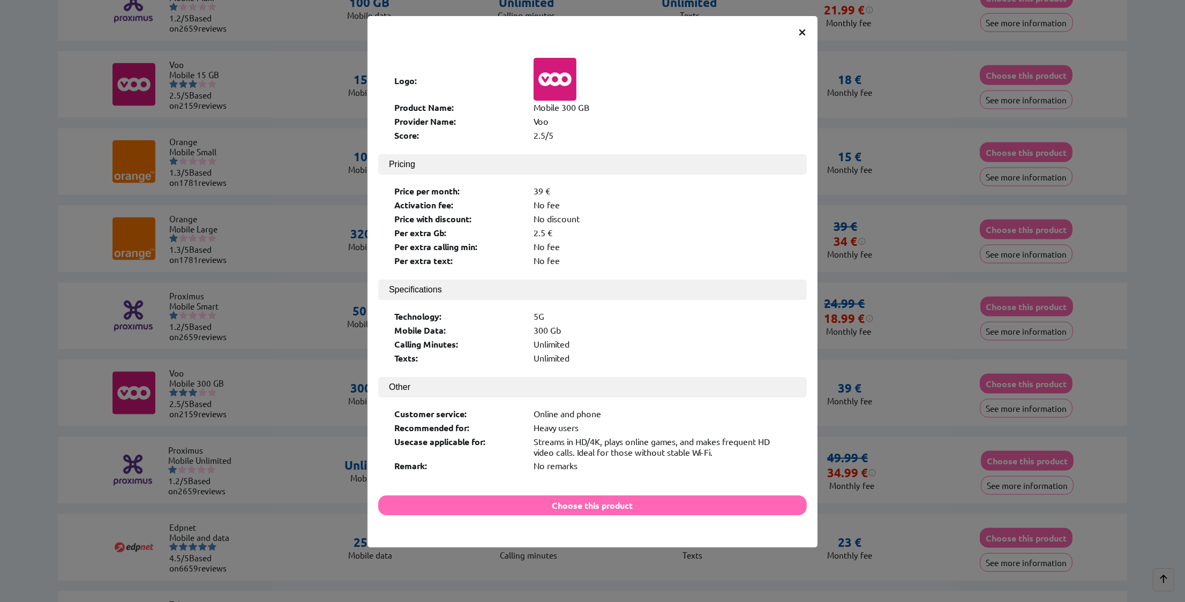
click at [802, 32] on span "×" at bounding box center [802, 30] width 9 height 19
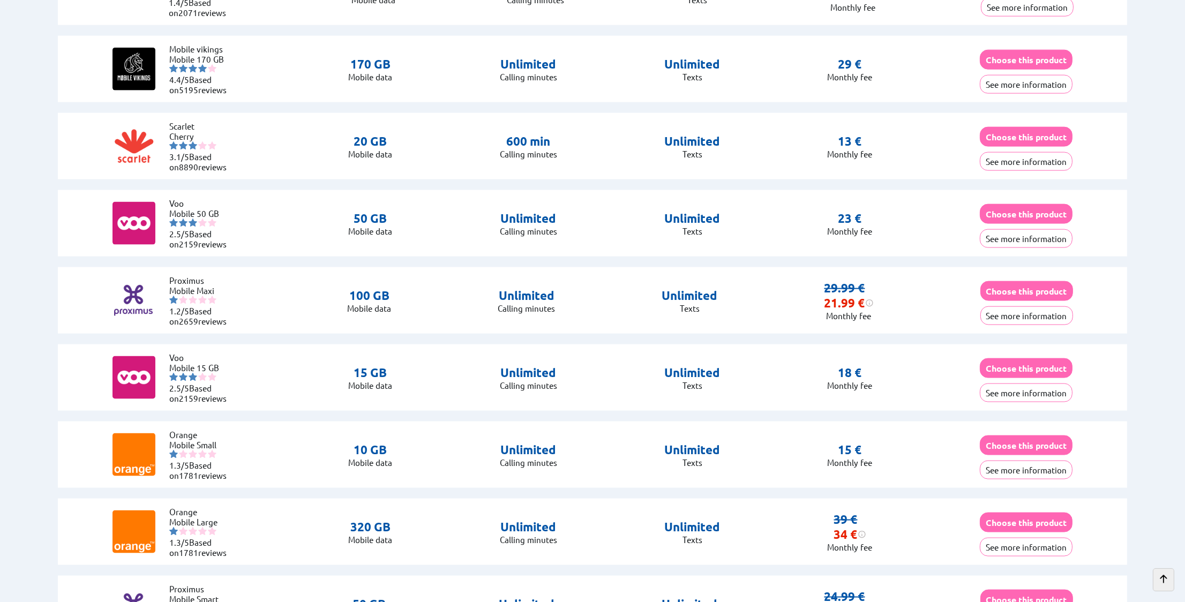
scroll to position [2465, 0]
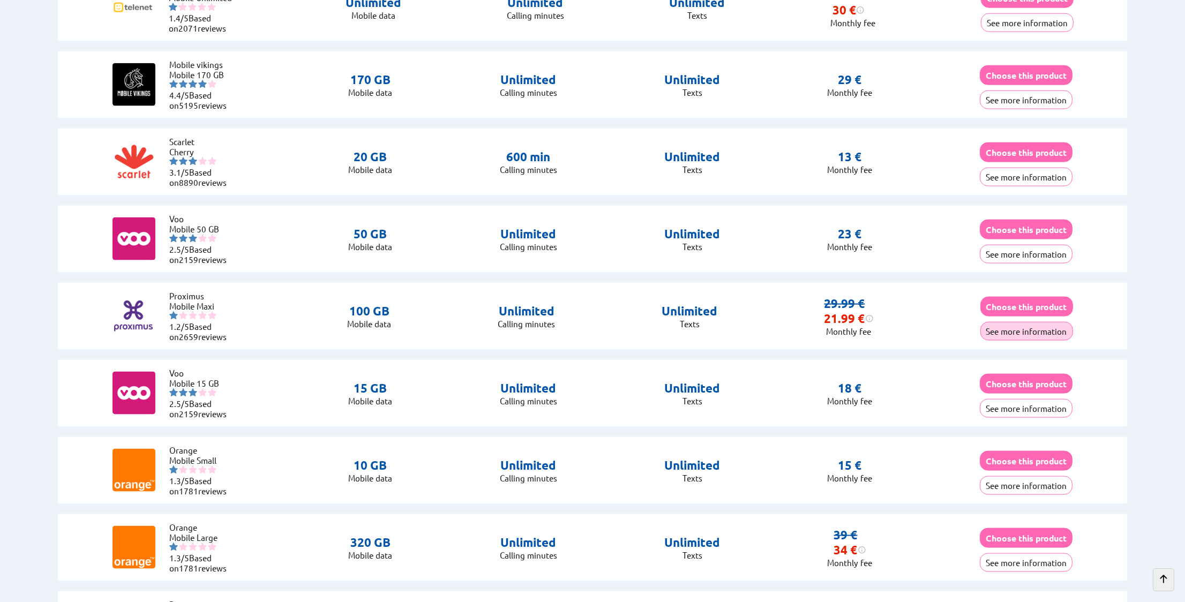
click at [1037, 322] on button "See more information" at bounding box center [1027, 331] width 93 height 19
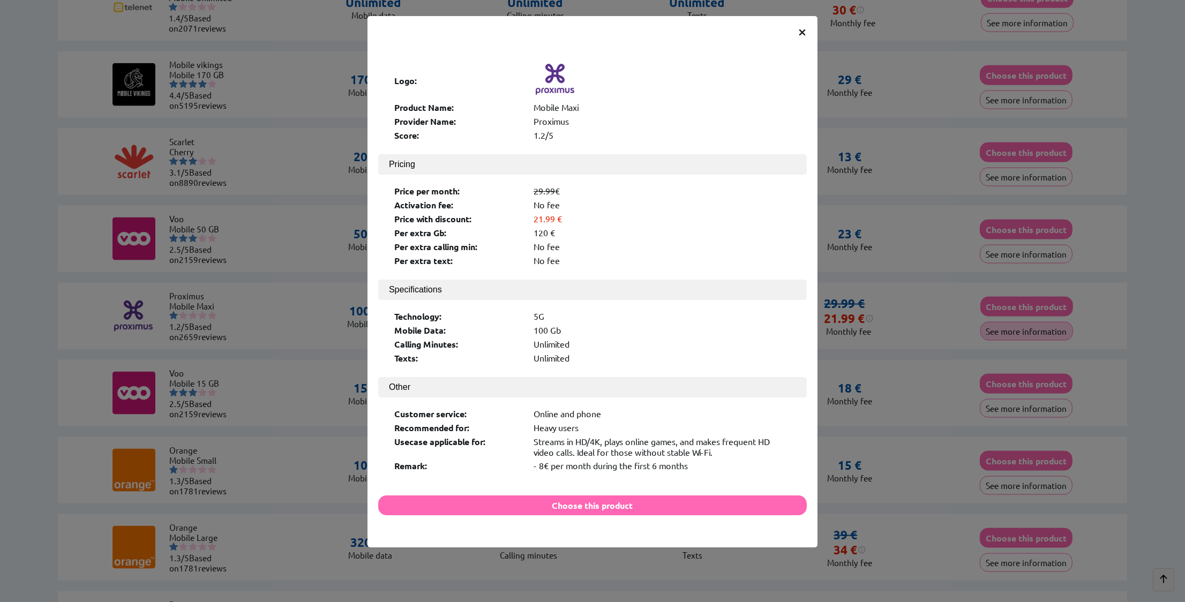
scroll to position [2454, 0]
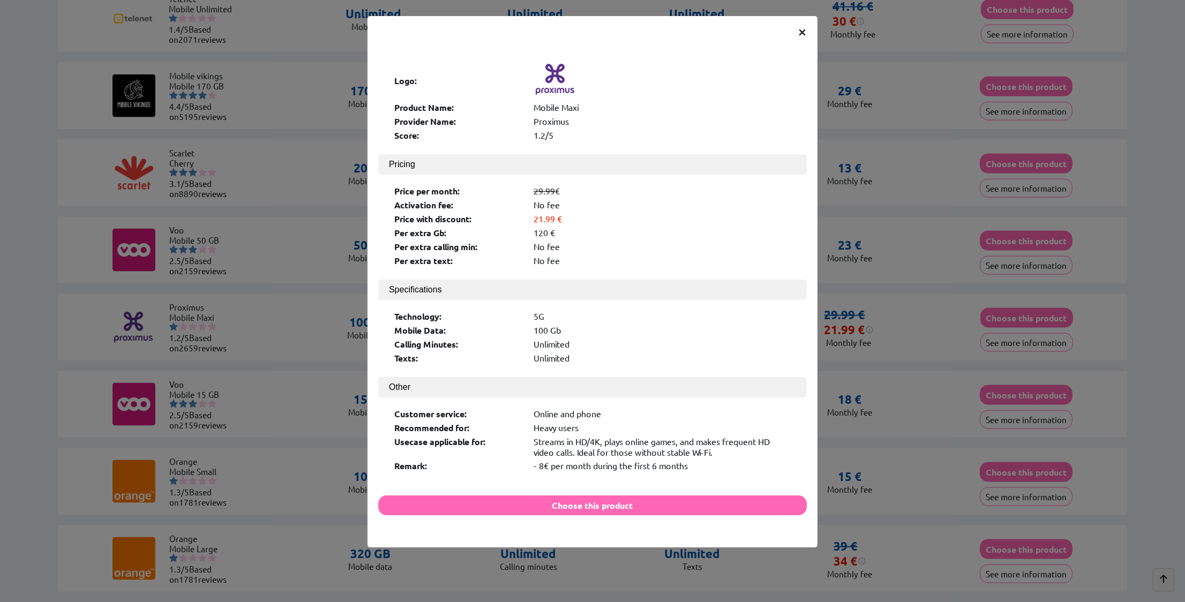
click at [800, 29] on span "×" at bounding box center [802, 30] width 9 height 19
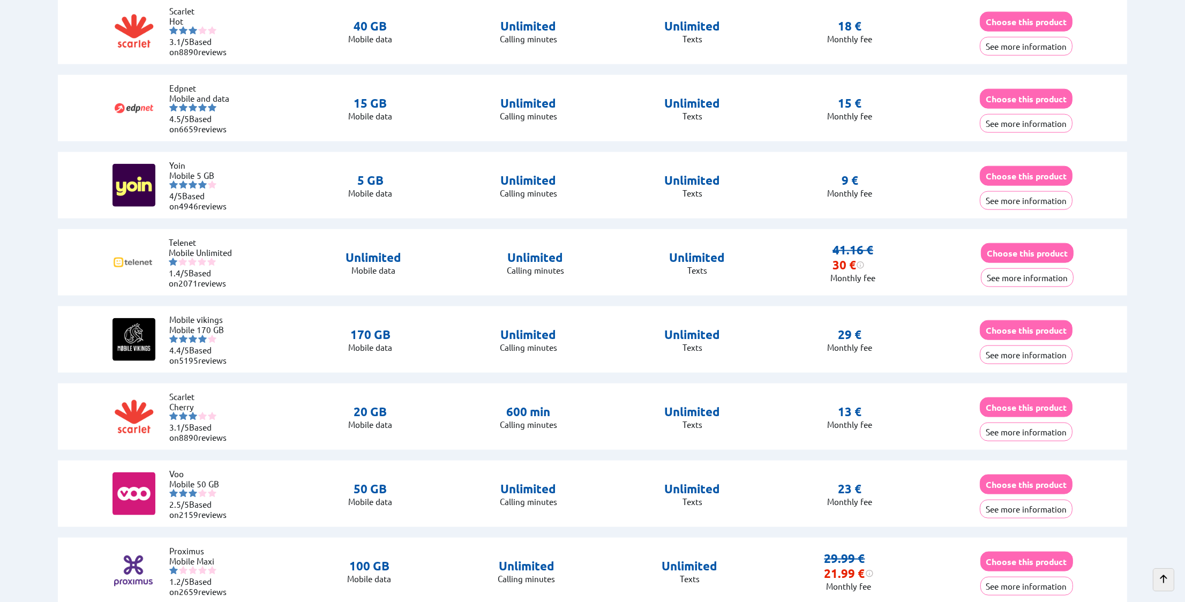
scroll to position [2197, 0]
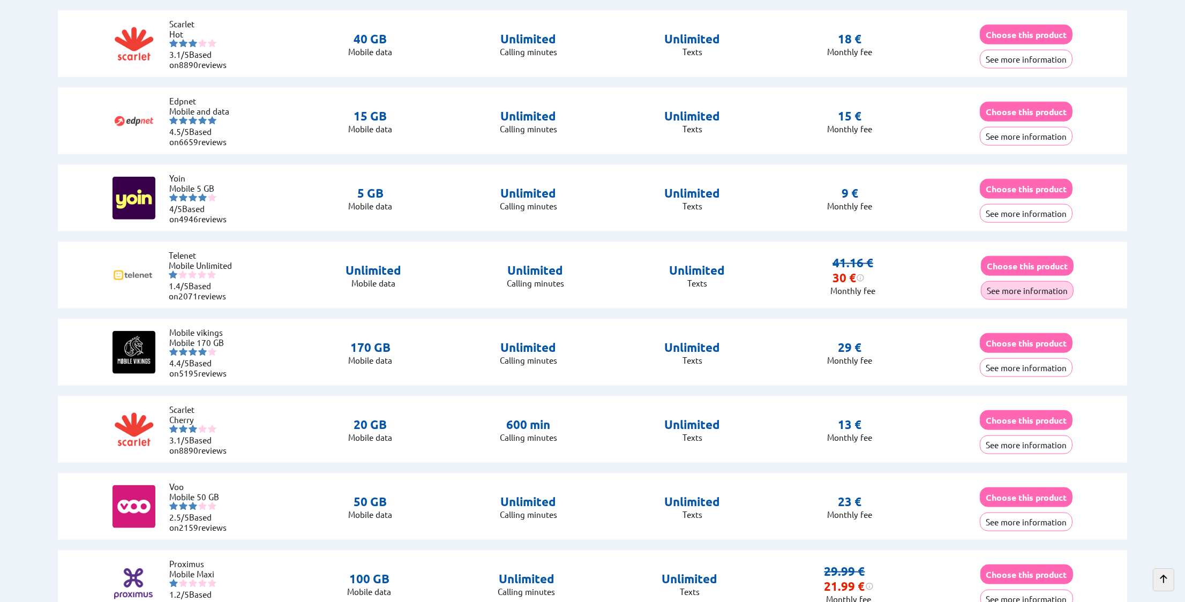
click at [1011, 284] on button "See more information" at bounding box center [1027, 290] width 93 height 19
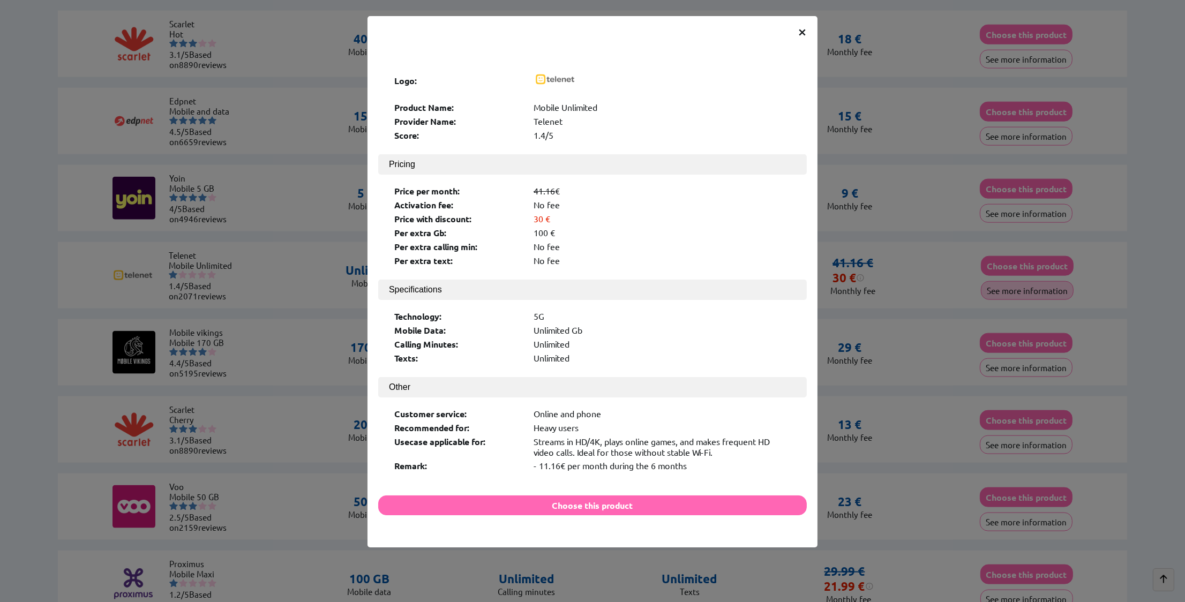
scroll to position [2188, 0]
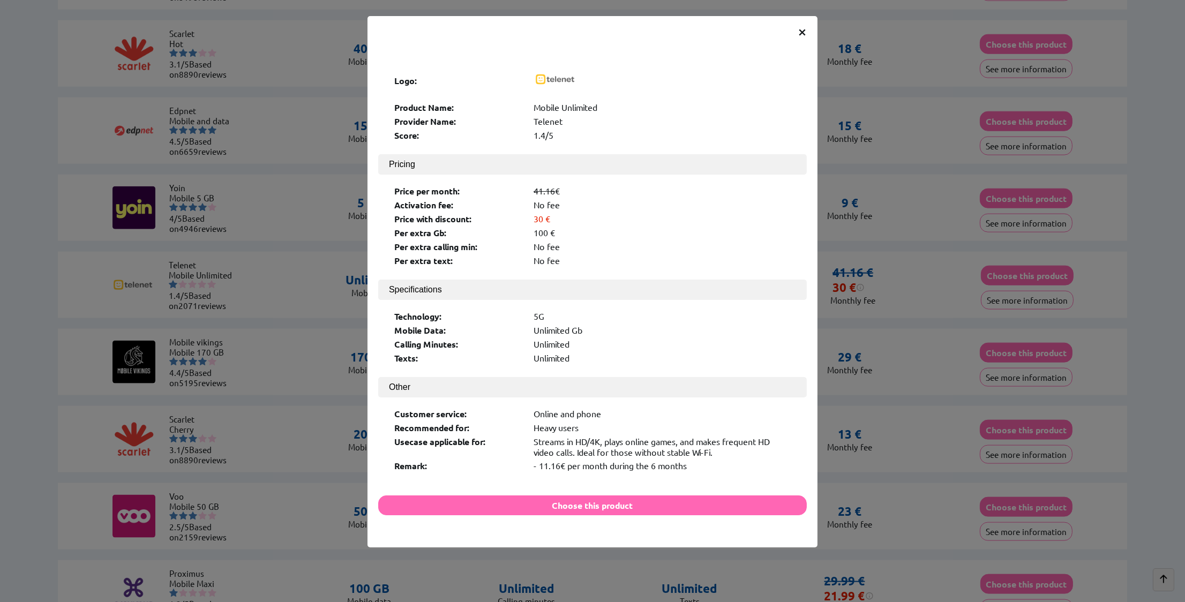
click at [802, 29] on span "×" at bounding box center [802, 30] width 9 height 19
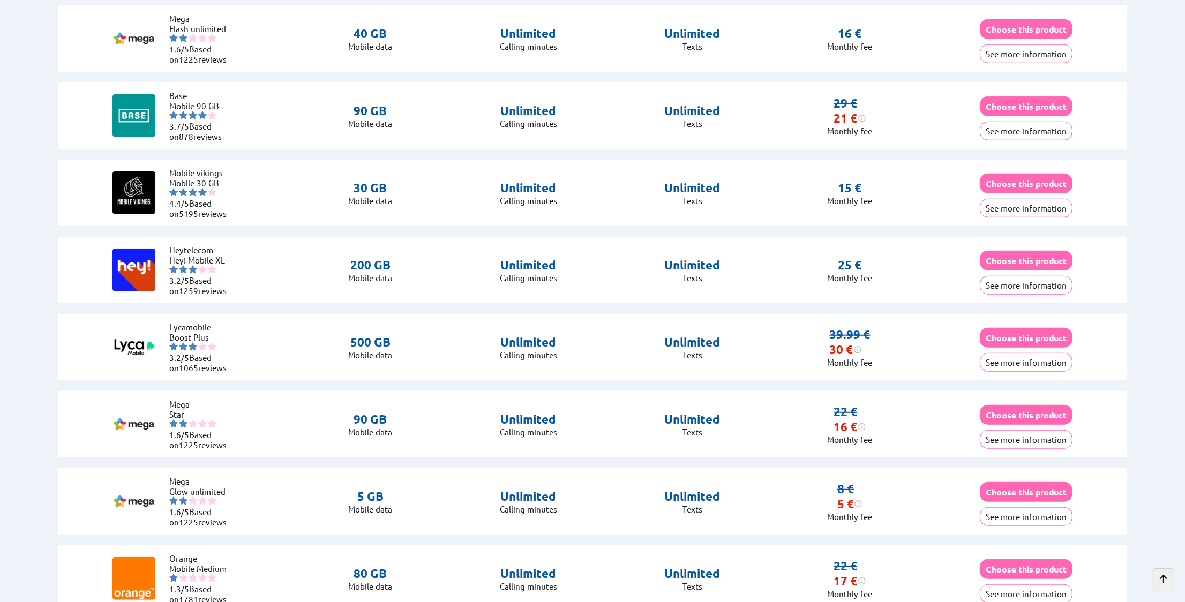
scroll to position [1554, 0]
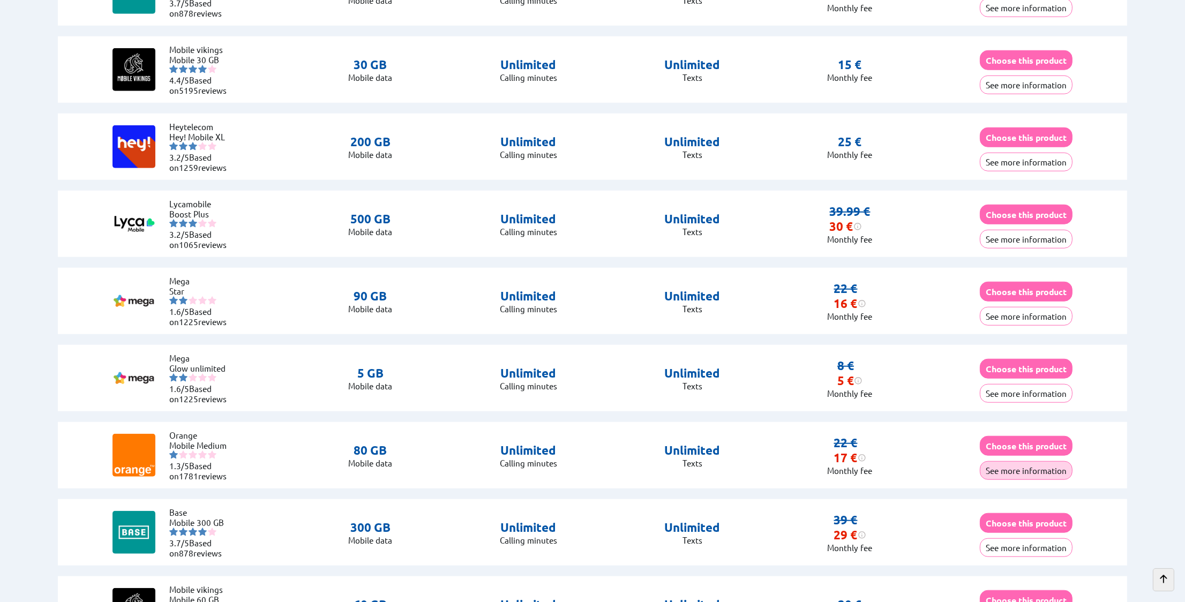
click at [1039, 468] on button "See more information" at bounding box center [1026, 470] width 93 height 19
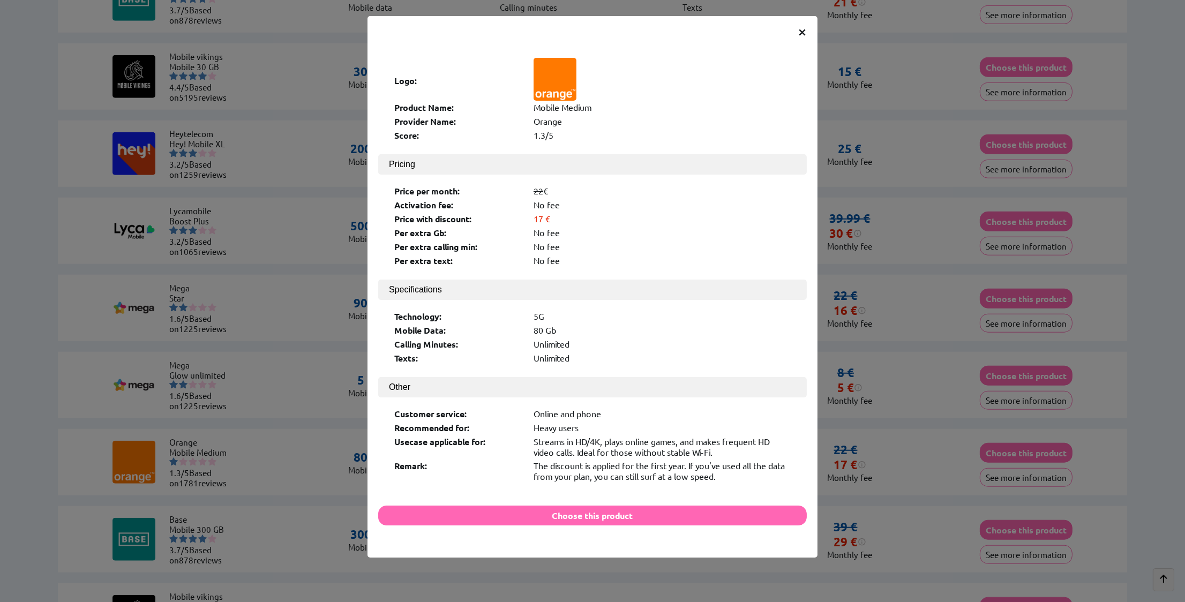
click at [554, 107] on div "Mobile Medium" at bounding box center [662, 107] width 257 height 11
click at [535, 460] on div "The discount is applied for the first year. If you've used all the data from yo…" at bounding box center [662, 470] width 257 height 21
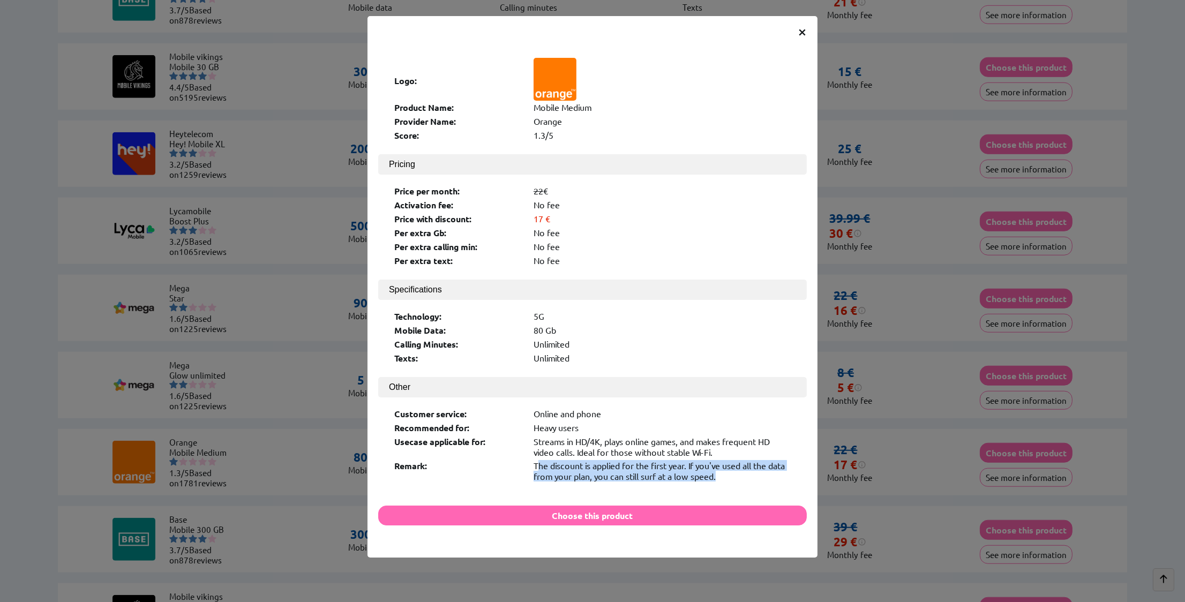
click at [535, 460] on div "The discount is applied for the first year. If you've used all the data from yo…" at bounding box center [662, 470] width 257 height 21
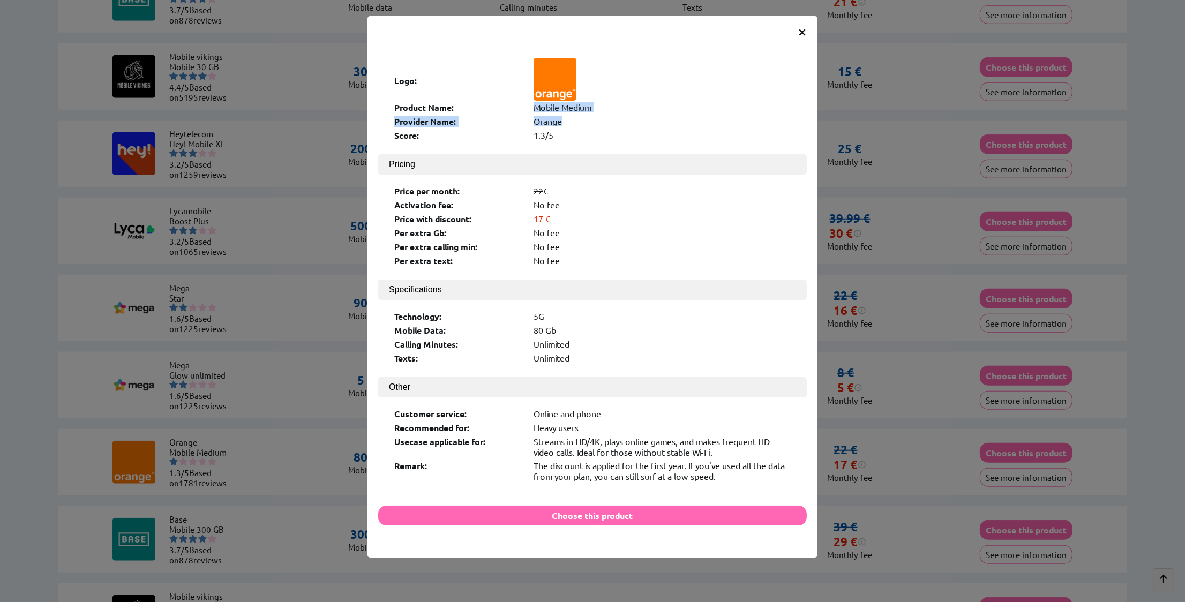
drag, startPoint x: 532, startPoint y: 104, endPoint x: 580, endPoint y: 108, distance: 47.8
click at [604, 119] on div "Logo: Product Name: Mobile Medium Provider Name: Orange Score: 1.3/5" at bounding box center [592, 101] width 407 height 95
